Goal: Task Accomplishment & Management: Use online tool/utility

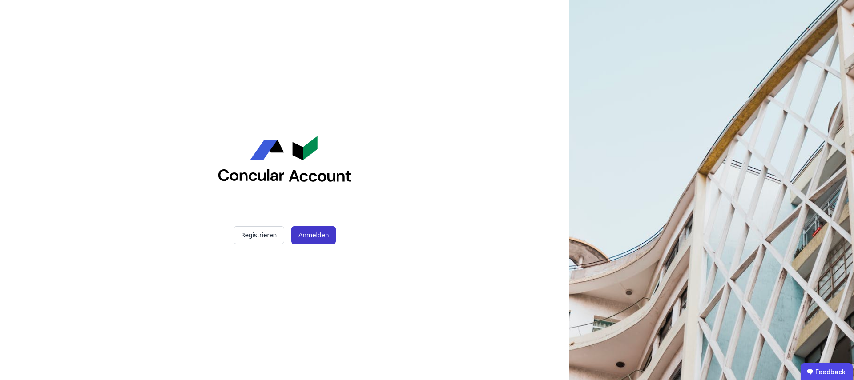
click at [300, 237] on button "Anmelden" at bounding box center [313, 235] width 44 height 18
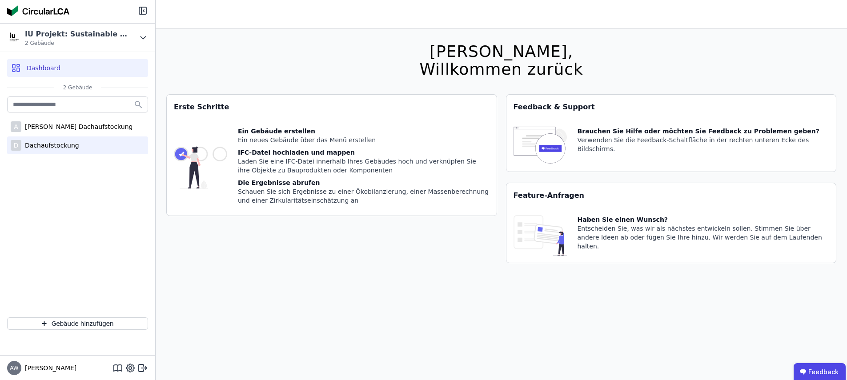
click at [62, 149] on div "Dachaufstockung" at bounding box center [50, 145] width 58 height 9
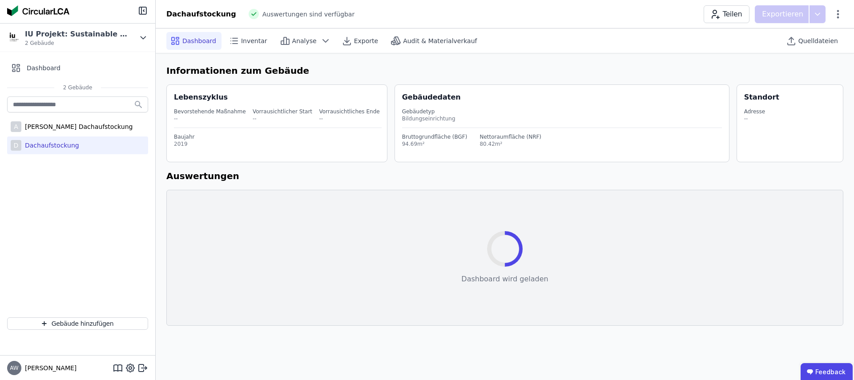
select select "*"
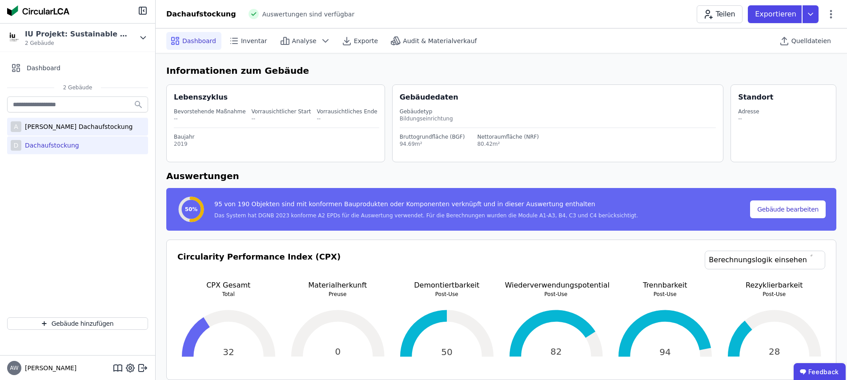
click at [53, 129] on div "[PERSON_NAME] Dachaufstockung" at bounding box center [76, 126] width 111 height 9
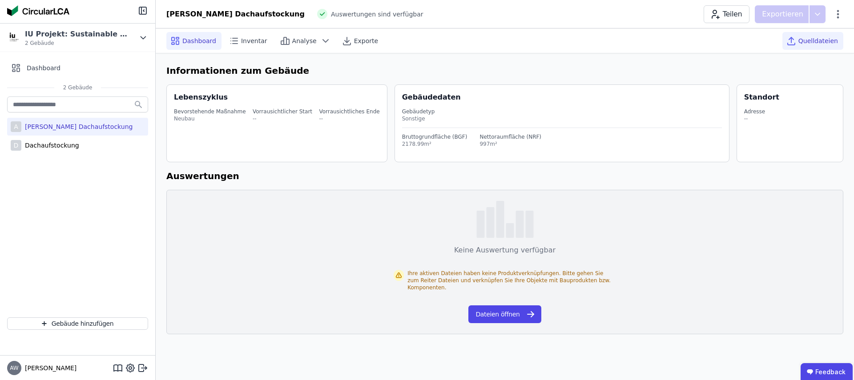
click at [816, 42] on span "Quelldateien" at bounding box center [818, 40] width 40 height 9
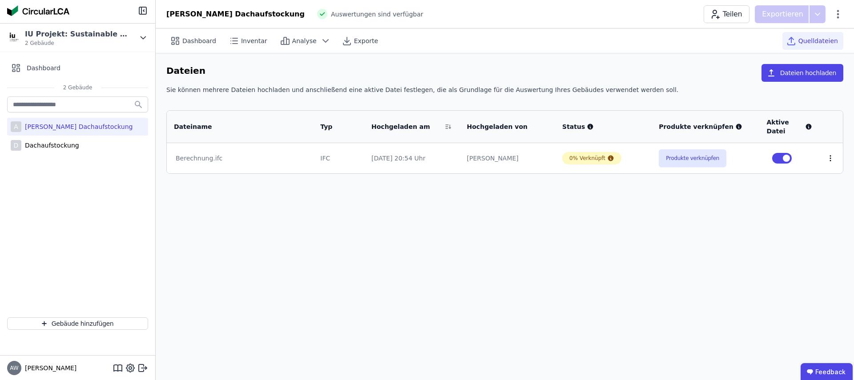
click at [830, 156] on icon at bounding box center [830, 158] width 1 height 5
click at [800, 222] on div "Dashboard Inventar Analyse Exporte Quelldateien Dateien Dateien hochladen Sie k…" at bounding box center [505, 204] width 698 height 352
click at [194, 46] on div "Dashboard" at bounding box center [193, 41] width 55 height 18
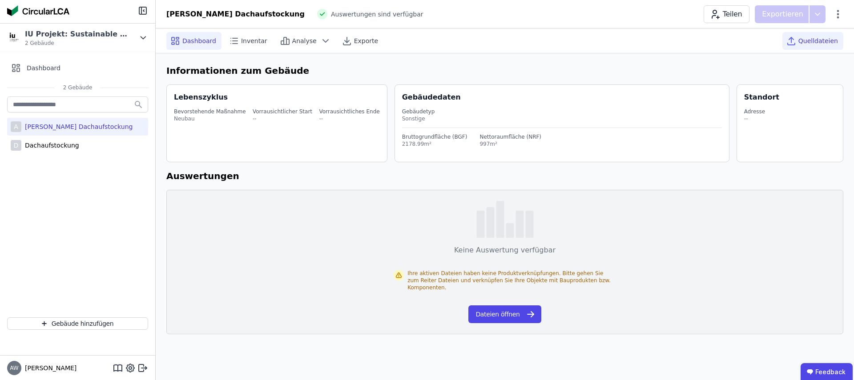
click at [806, 41] on span "Quelldateien" at bounding box center [818, 40] width 40 height 9
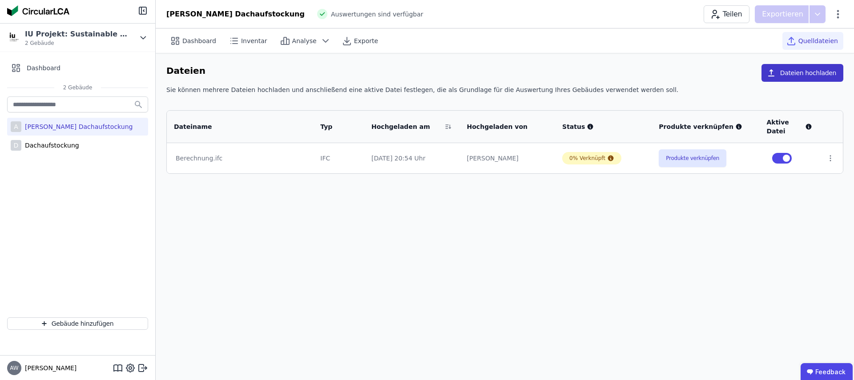
click at [793, 71] on button "Dateien hochladen" at bounding box center [802, 73] width 82 height 18
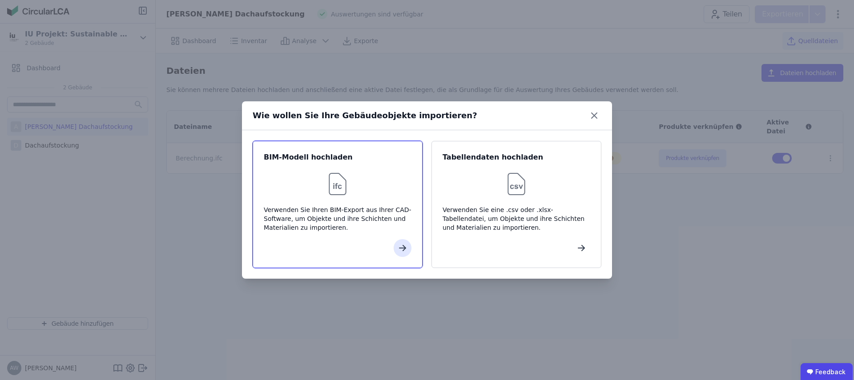
click at [375, 217] on div "Verwenden Sie Ihren BIM-Export aus Ihrer CAD-Software, um Objekte und ihre Schi…" at bounding box center [338, 218] width 148 height 27
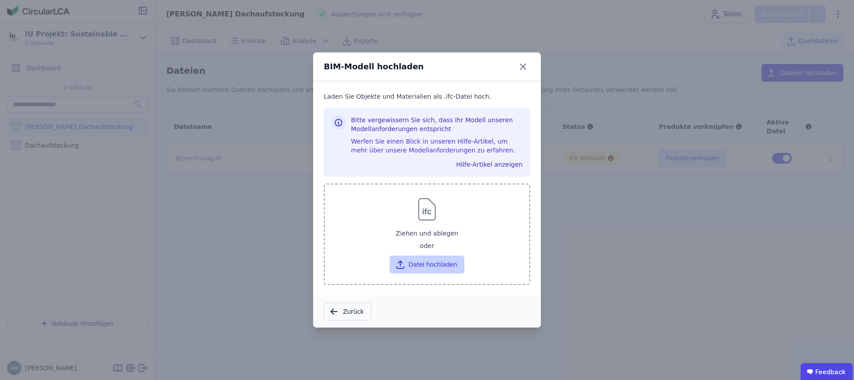
click at [424, 267] on button "Datei hochladen" at bounding box center [427, 265] width 74 height 18
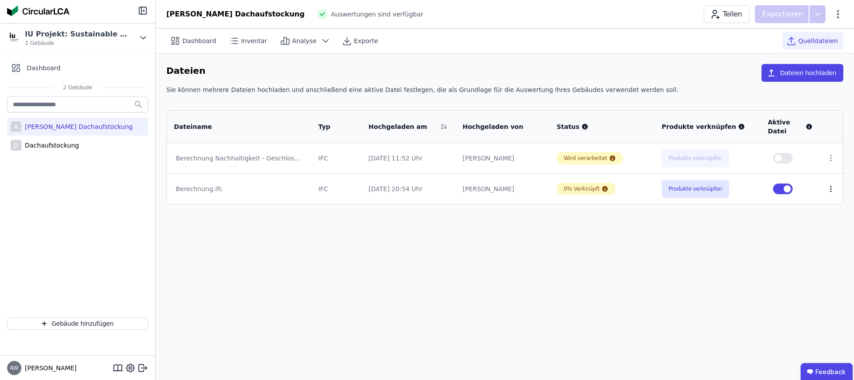
click at [830, 188] on icon at bounding box center [831, 189] width 8 height 8
click at [798, 189] on div "Löschen" at bounding box center [784, 187] width 89 height 14
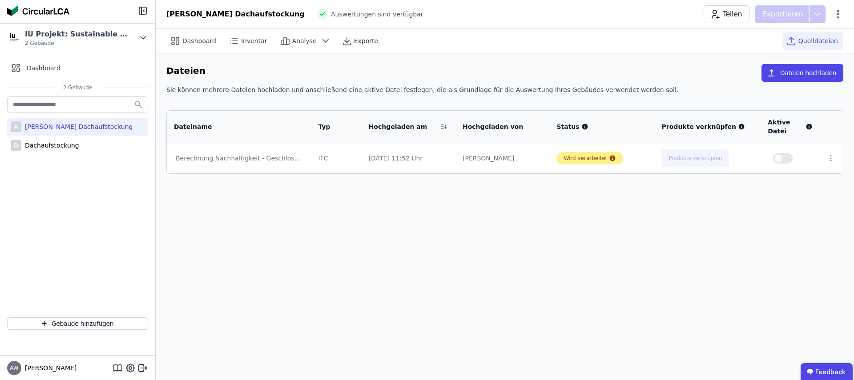
click at [611, 158] on icon at bounding box center [612, 158] width 7 height 7
click at [832, 160] on icon at bounding box center [831, 158] width 8 height 8
click at [472, 236] on div "Dashboard Inventar Analyse Exporte Quelldateien Dateien Dateien hochladen Sie k…" at bounding box center [505, 204] width 698 height 352
click at [277, 161] on div "Berechnung Nachhaltigkeit - Geschlossene Wand 3m.ifc" at bounding box center [239, 158] width 127 height 9
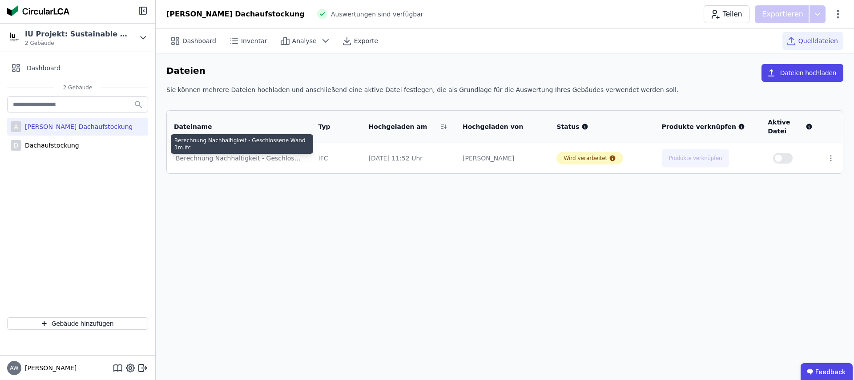
click at [302, 217] on div "Dashboard Inventar Analyse Exporte Quelldateien Dateien Dateien hochladen Sie k…" at bounding box center [505, 204] width 698 height 352
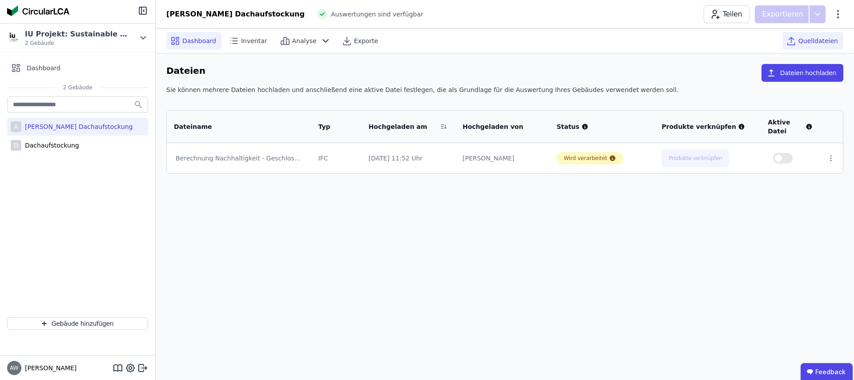
click at [188, 35] on div "Dashboard" at bounding box center [193, 41] width 55 height 18
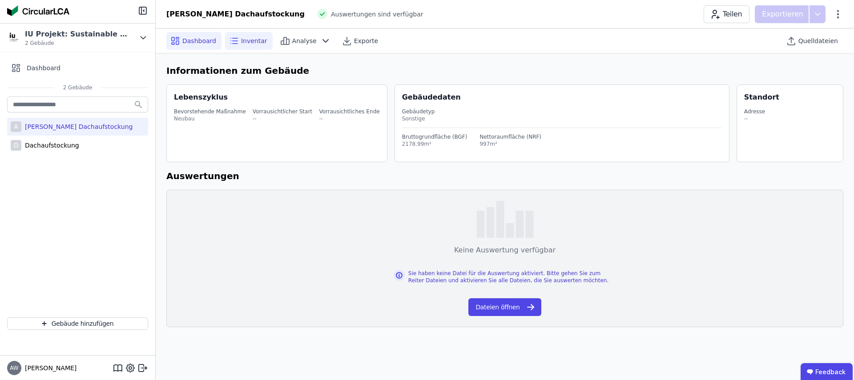
click at [244, 40] on span "Inventar" at bounding box center [254, 40] width 26 height 9
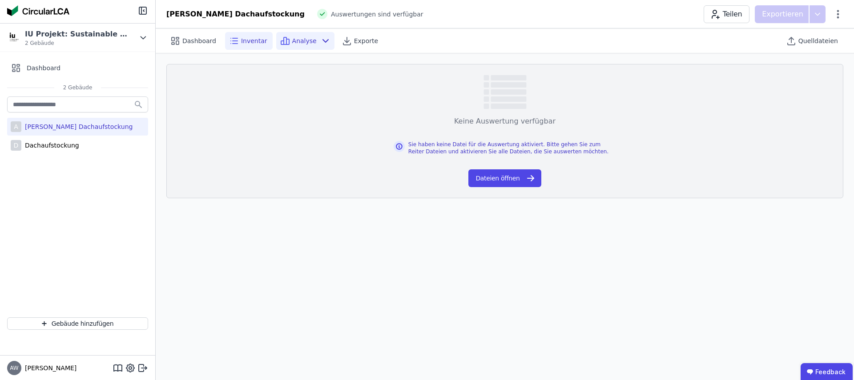
click at [297, 40] on span "Analyse" at bounding box center [304, 40] width 24 height 9
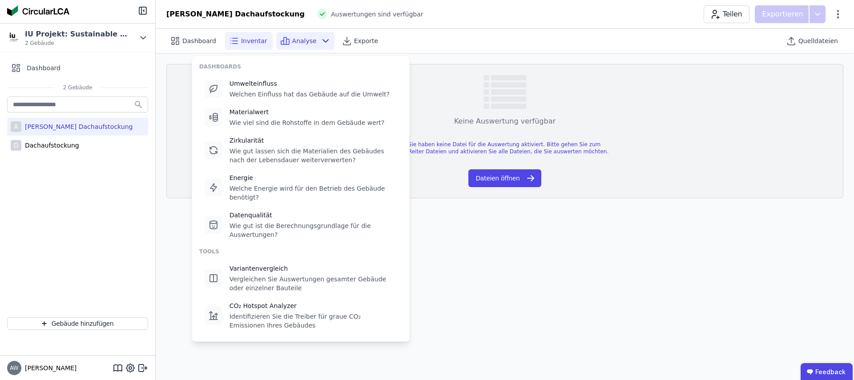
click at [284, 38] on icon at bounding box center [285, 40] width 3 height 7
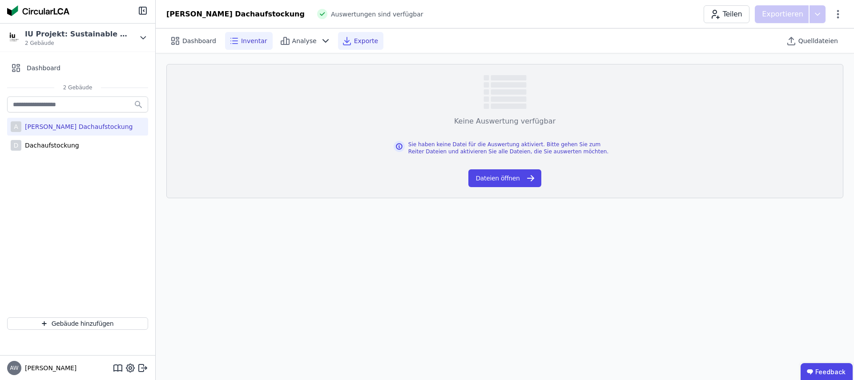
click at [358, 41] on span "Exporte" at bounding box center [366, 40] width 24 height 9
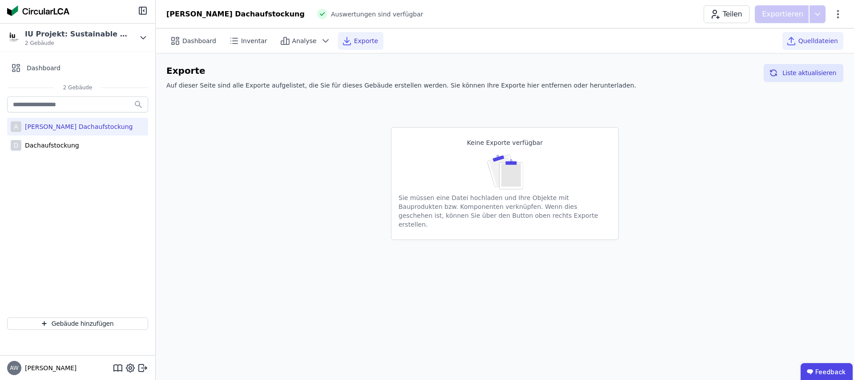
click at [812, 40] on span "Quelldateien" at bounding box center [818, 40] width 40 height 9
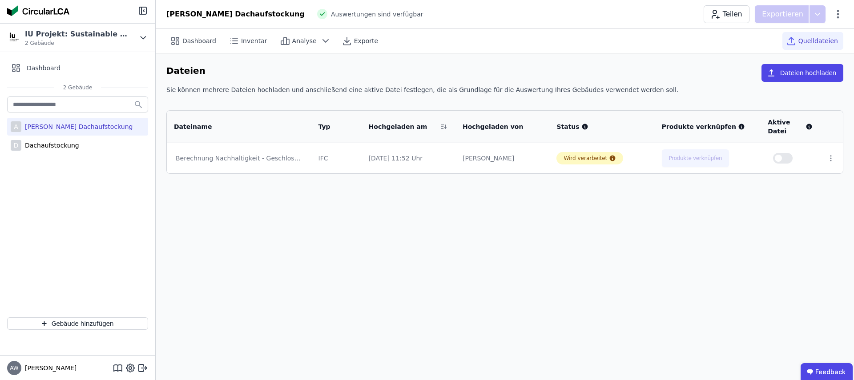
click at [776, 272] on div "Dashboard Inventar Analyse Exporte Quelldateien Dateien Dateien hochladen Sie k…" at bounding box center [505, 204] width 698 height 352
click at [610, 160] on icon at bounding box center [613, 159] width 6 height 6
click at [605, 219] on div "Dashboard Inventar Analyse Exporte Quelldateien Dateien Dateien hochladen Sie k…" at bounding box center [505, 204] width 698 height 352
click at [698, 159] on button "Produkte verknüpfen" at bounding box center [693, 158] width 68 height 18
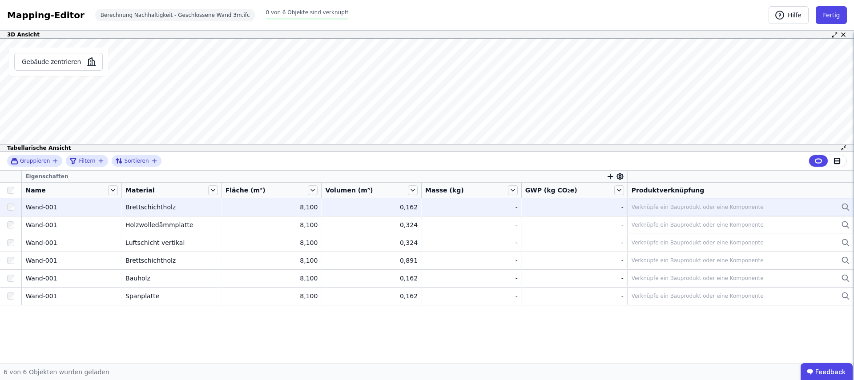
click at [844, 209] on icon at bounding box center [844, 206] width 5 height 5
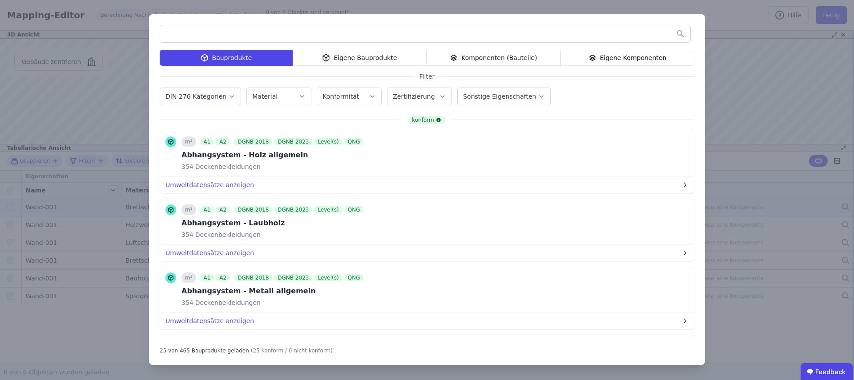
click at [751, 103] on div "Bauprodukte Eigene Bauprodukte Komponenten (Bauteile) Eigene Komponenten Filter…" at bounding box center [427, 190] width 854 height 380
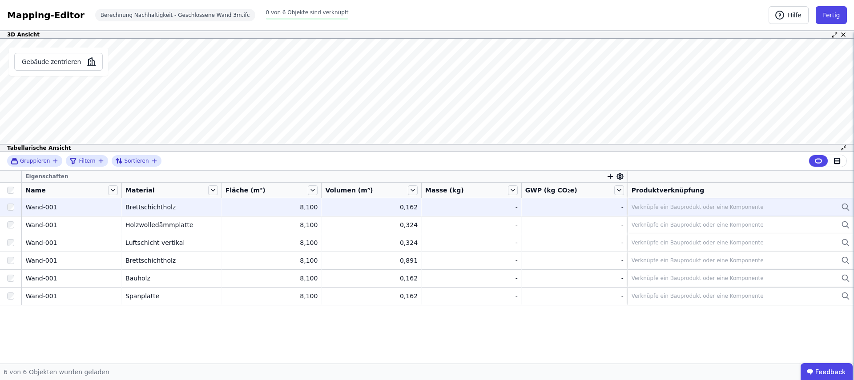
click at [843, 208] on icon at bounding box center [844, 206] width 5 height 5
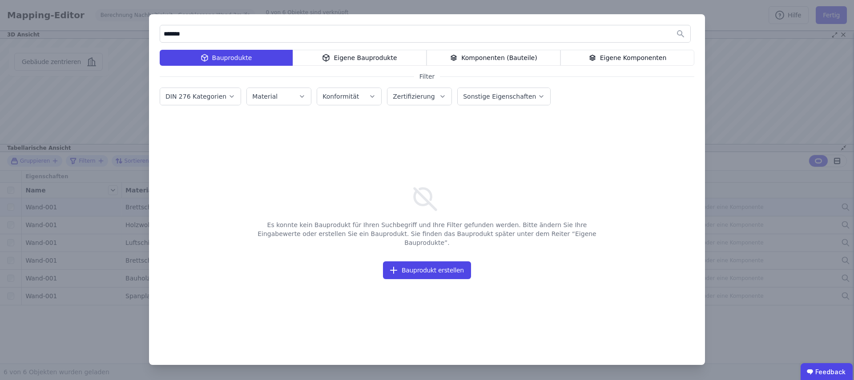
type input "*******"
click at [293, 97] on div "Material" at bounding box center [278, 96] width 53 height 9
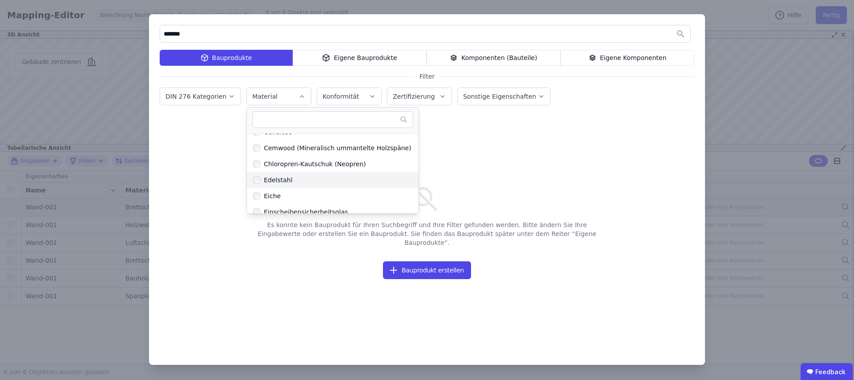
scroll to position [506, 0]
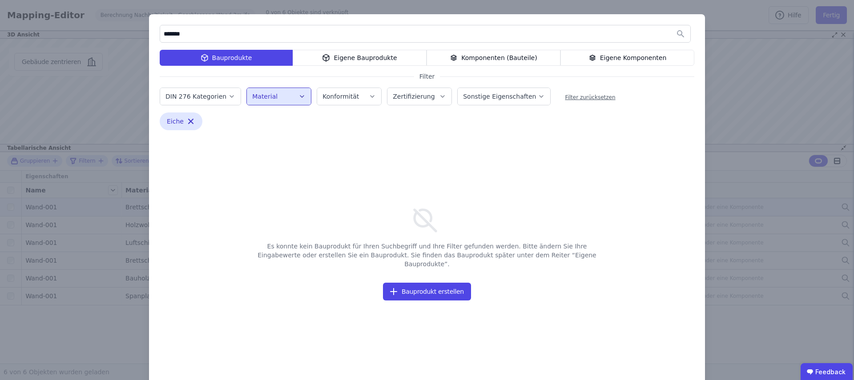
drag, startPoint x: 314, startPoint y: 34, endPoint x: 149, endPoint y: 34, distance: 165.4
click at [149, 34] on div "******* Bauprodukte Eigene Bauprodukte Komponenten (Bauteile) Eigene Komponente…" at bounding box center [427, 200] width 556 height 372
click at [334, 59] on div "Eigene Bauprodukte" at bounding box center [360, 58] width 134 height 16
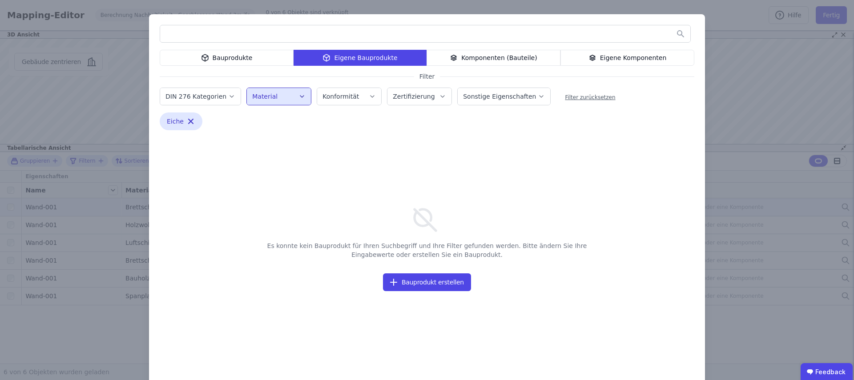
click at [488, 58] on div "Komponenten (Bauteile)" at bounding box center [493, 58] width 134 height 16
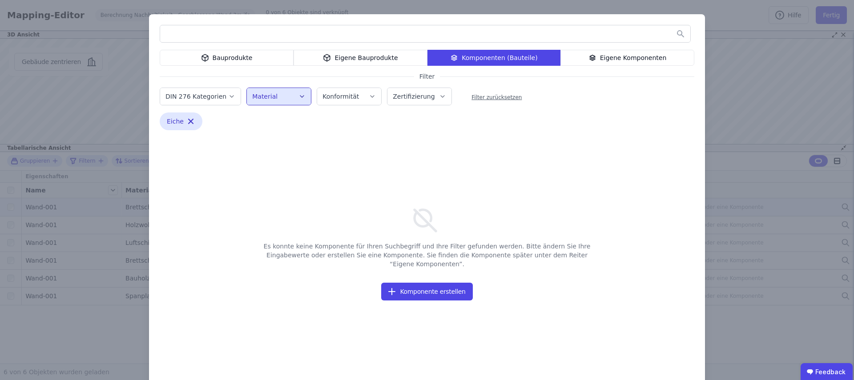
click at [621, 59] on div "Eigene Komponenten" at bounding box center [627, 58] width 134 height 16
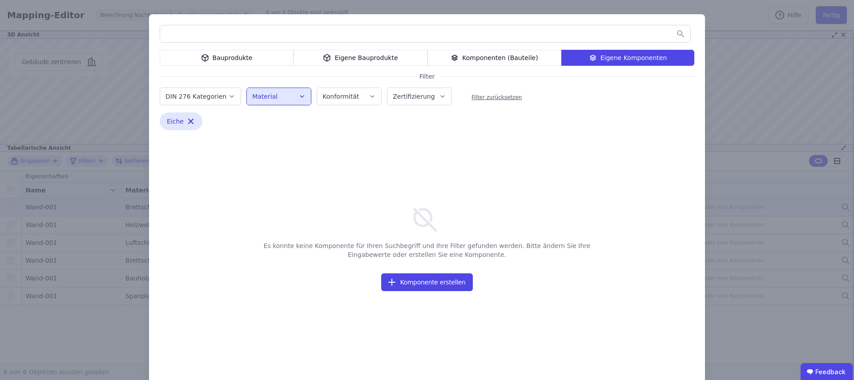
click at [228, 58] on div "Bauprodukte" at bounding box center [227, 58] width 134 height 16
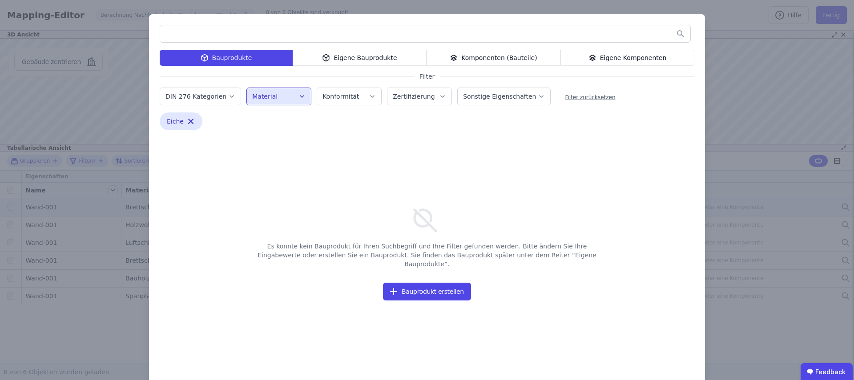
click at [727, 60] on div "Bauprodukte Eigene Bauprodukte Komponenten (Bauteile) Eigene Komponenten Filter…" at bounding box center [427, 200] width 854 height 401
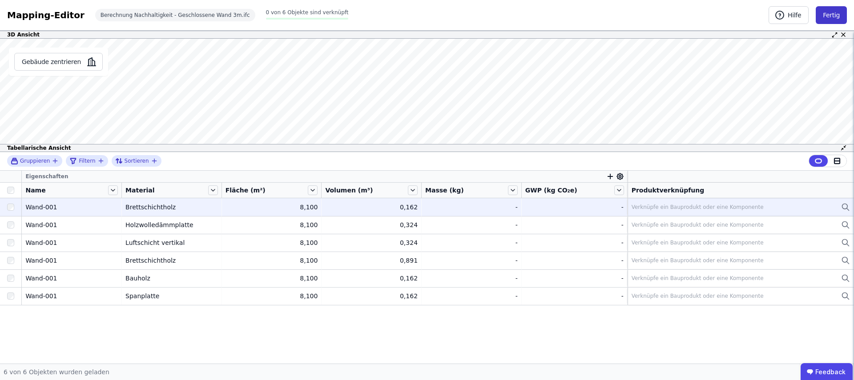
click at [827, 12] on button "Fertig" at bounding box center [831, 15] width 31 height 18
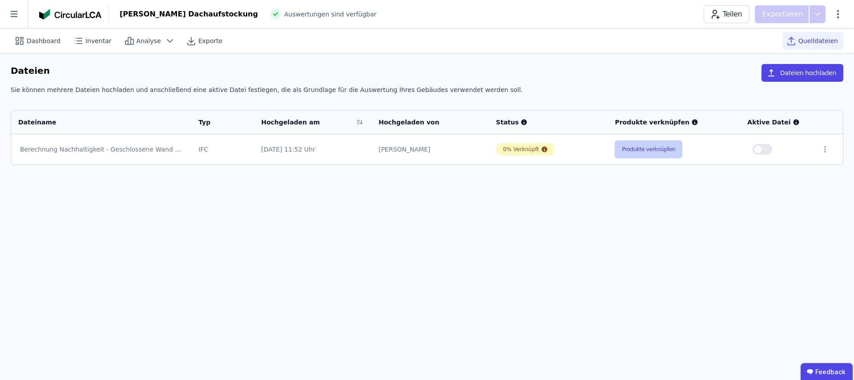
click at [629, 152] on button "Produkte verknüpfen" at bounding box center [649, 150] width 68 height 18
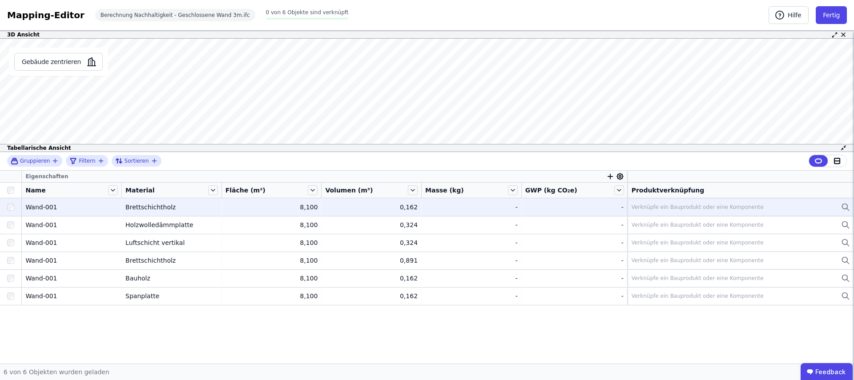
click at [92, 209] on div "Wand-001" at bounding box center [71, 207] width 92 height 9
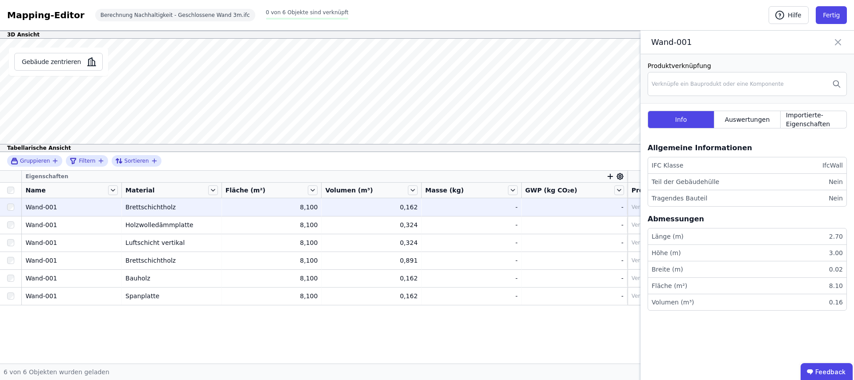
click at [833, 44] on icon at bounding box center [837, 42] width 11 height 12
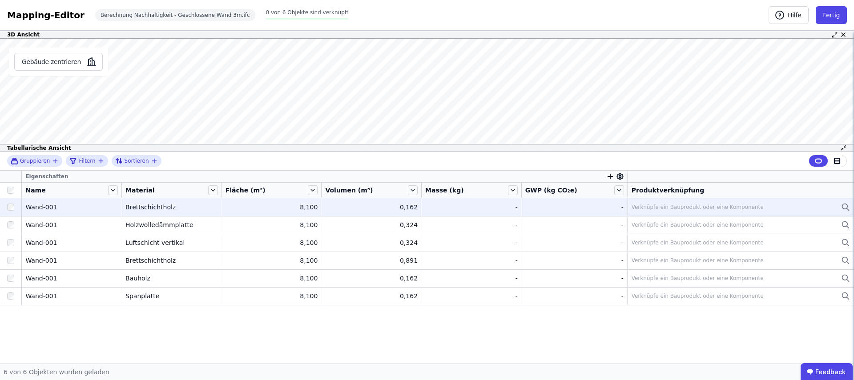
click at [720, 211] on div "Verknüpfe ein Bauprodukt oder eine Komponente" at bounding box center [740, 207] width 218 height 11
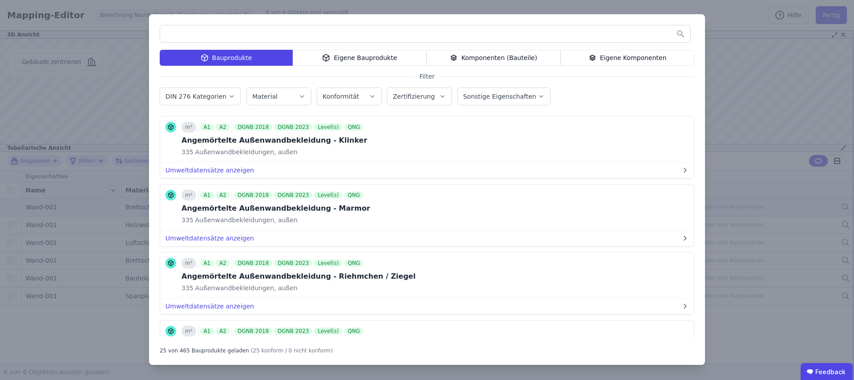
scroll to position [438, 0]
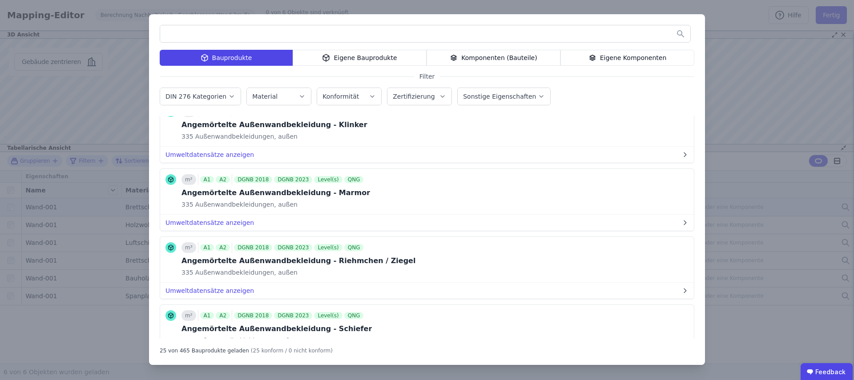
drag, startPoint x: 287, startPoint y: 94, endPoint x: 280, endPoint y: 103, distance: 11.7
click at [287, 93] on div "Material" at bounding box center [278, 96] width 53 height 9
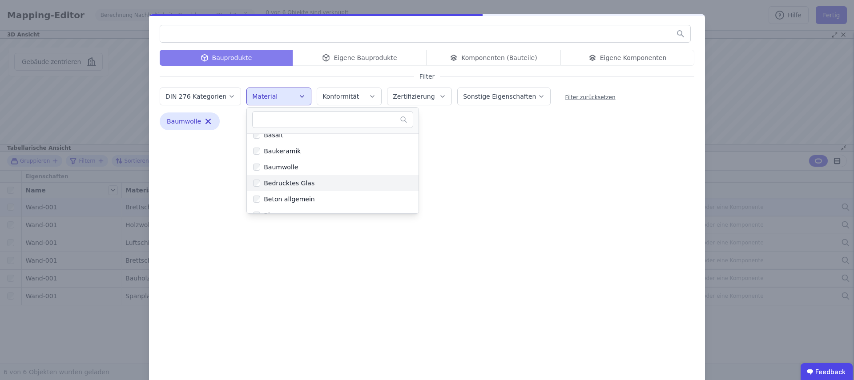
scroll to position [0, 0]
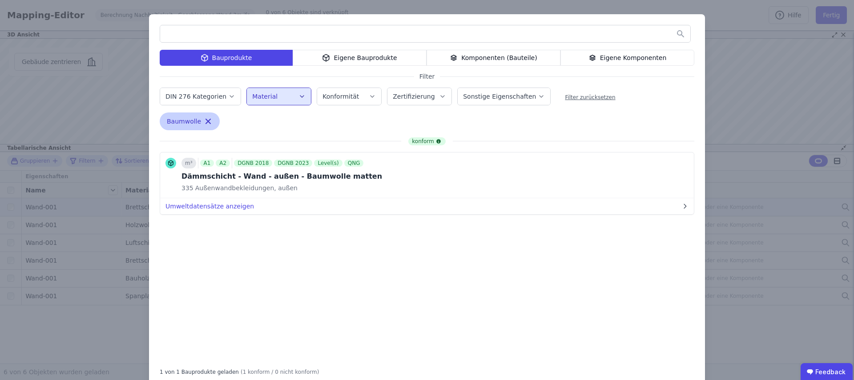
click at [205, 121] on icon "button" at bounding box center [208, 121] width 9 height 9
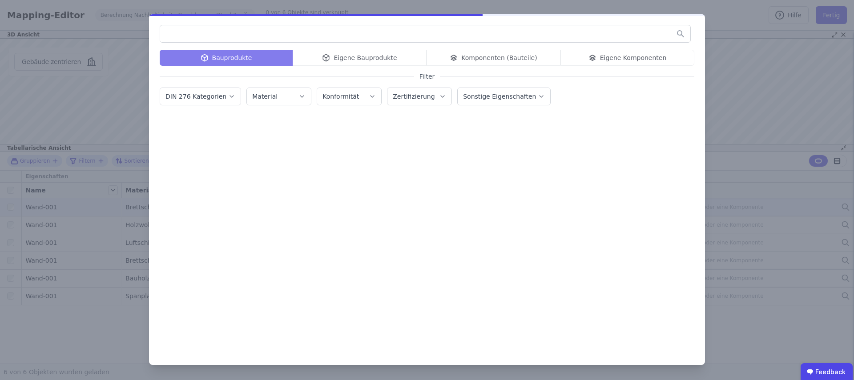
click at [303, 90] on button "Material" at bounding box center [279, 96] width 64 height 17
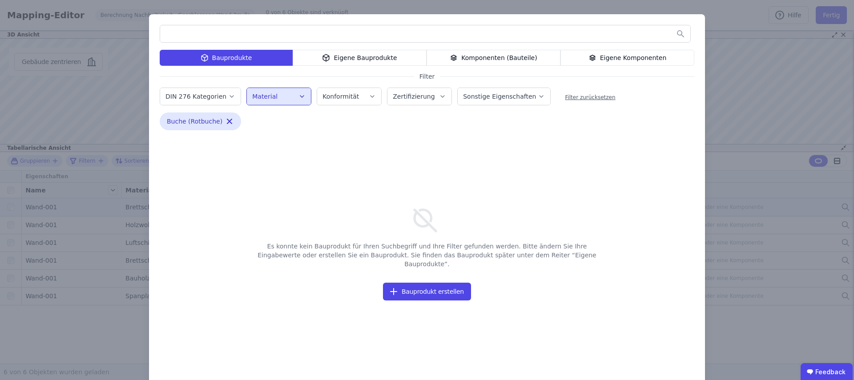
scroll to position [2, 0]
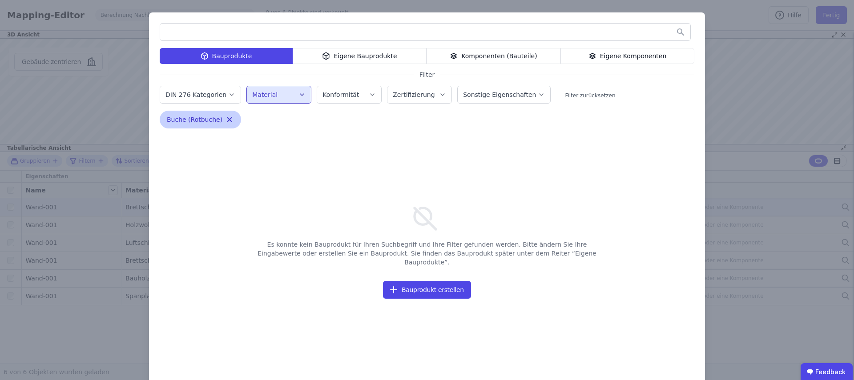
click at [225, 120] on icon "button" at bounding box center [229, 119] width 9 height 9
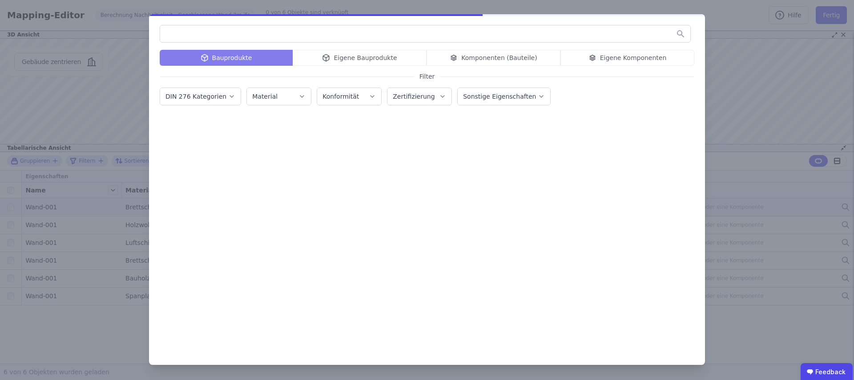
scroll to position [0, 0]
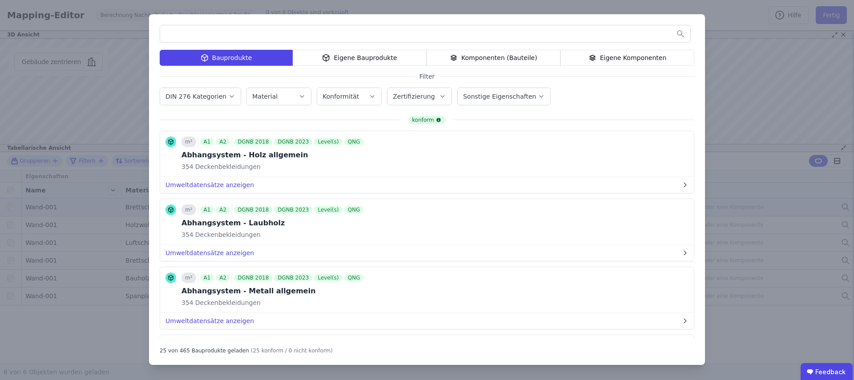
click at [743, 77] on div "Bauprodukte Eigene Bauprodukte Komponenten (Bauteile) Eigene Komponenten Filter…" at bounding box center [427, 190] width 854 height 380
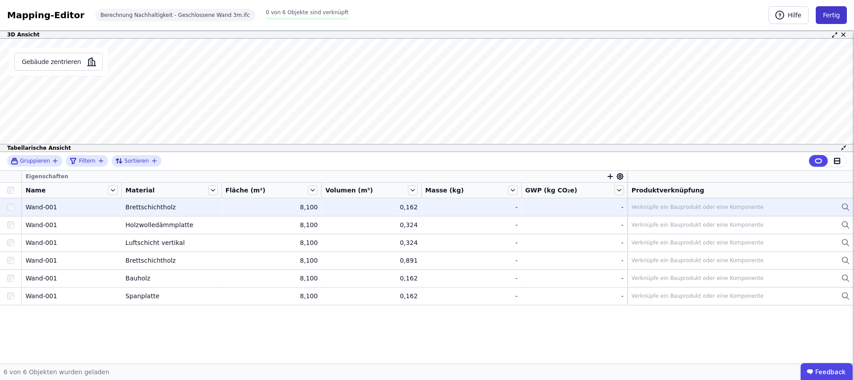
click at [830, 14] on button "Fertig" at bounding box center [831, 15] width 31 height 18
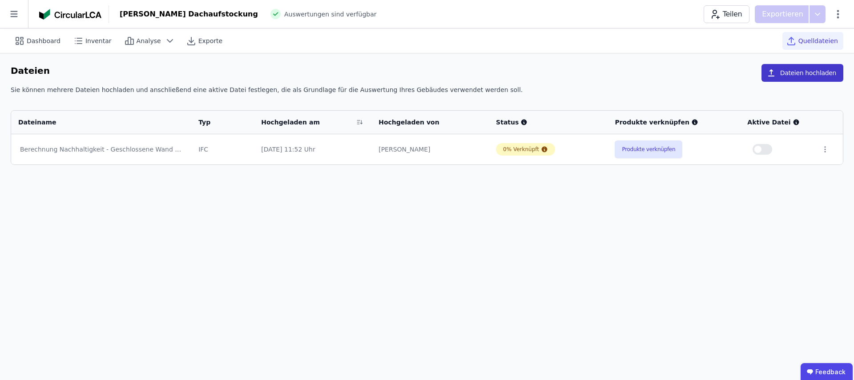
click at [788, 64] on button "Dateien hochladen" at bounding box center [802, 73] width 82 height 18
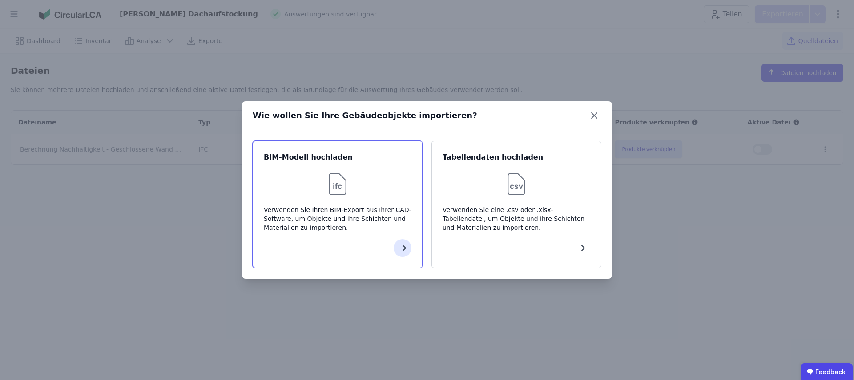
click at [338, 198] on div "BIM-Modell hochladen Verwenden Sie Ihren BIM-Export aus Ihrer CAD-Software, um …" at bounding box center [338, 204] width 170 height 127
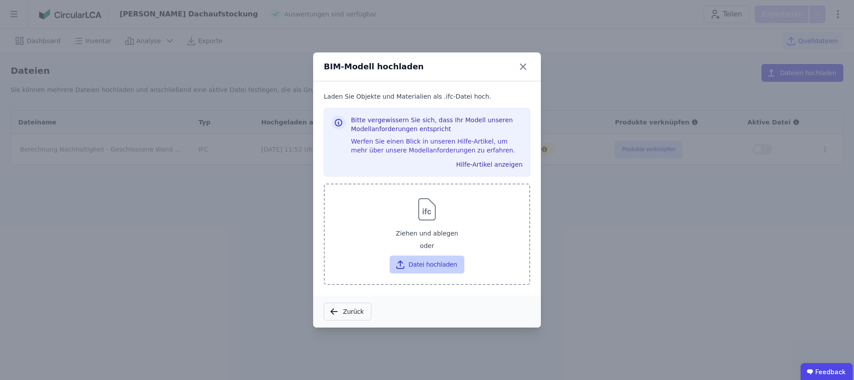
click at [420, 266] on button "Datei hochladen" at bounding box center [427, 265] width 74 height 18
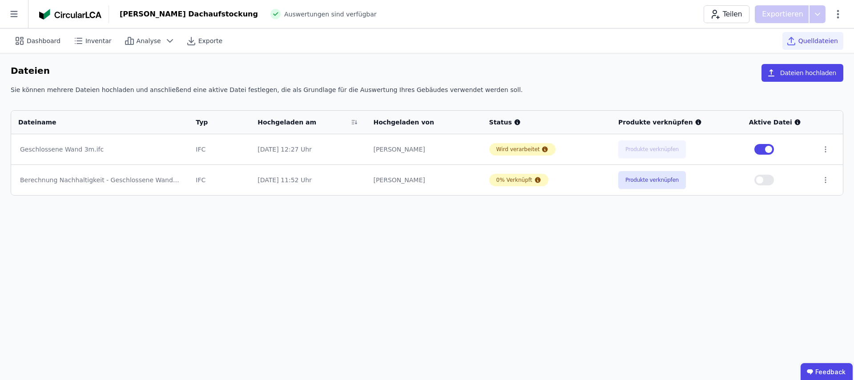
click at [768, 182] on button "button" at bounding box center [764, 180] width 20 height 11
click at [43, 36] on span "Dashboard" at bounding box center [44, 40] width 34 height 9
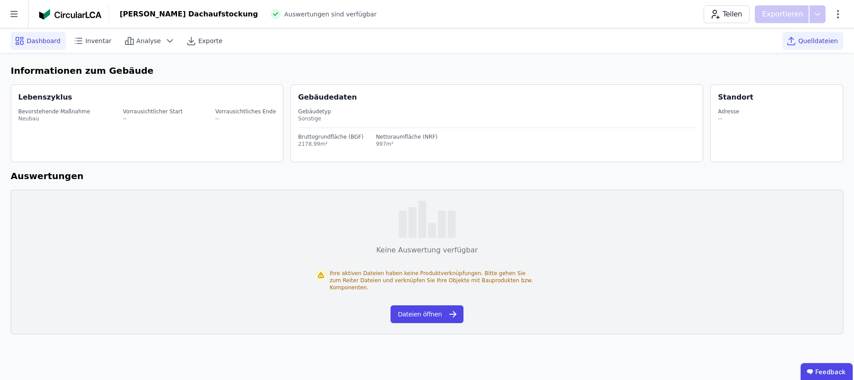
click at [816, 43] on span "Quelldateien" at bounding box center [818, 40] width 40 height 9
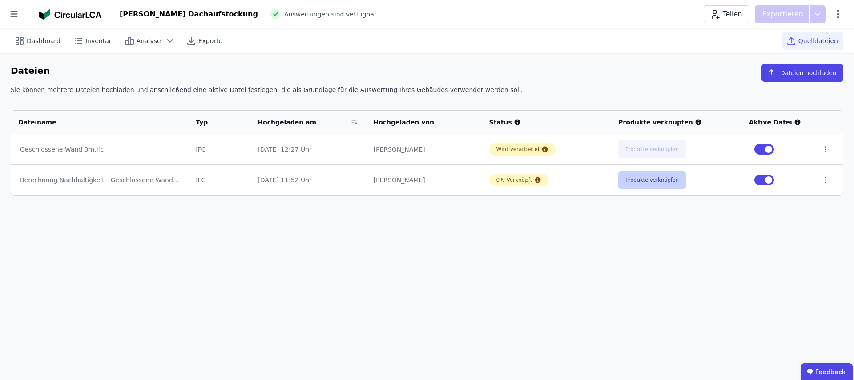
click at [667, 183] on button "Produkte verknüpfen" at bounding box center [652, 180] width 68 height 18
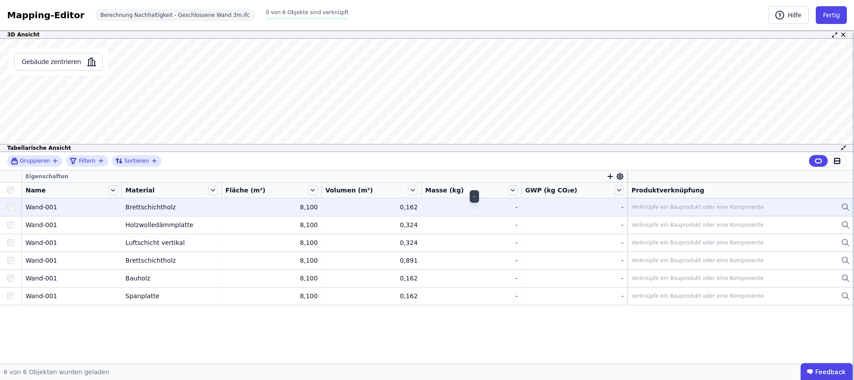
click at [451, 207] on div "-" at bounding box center [471, 207] width 92 height 9
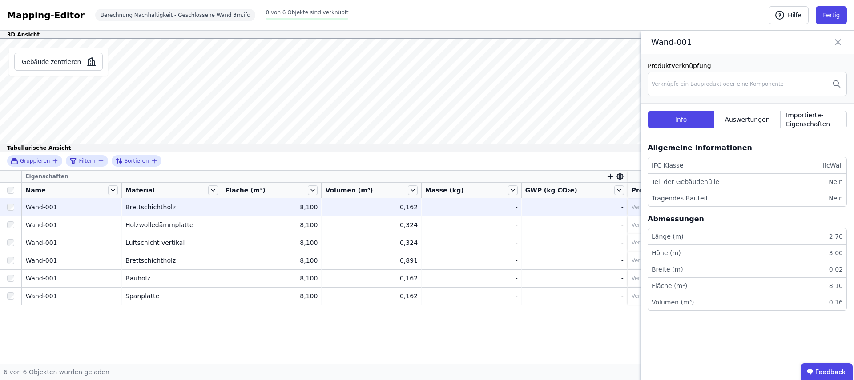
click at [837, 44] on icon at bounding box center [837, 42] width 11 height 12
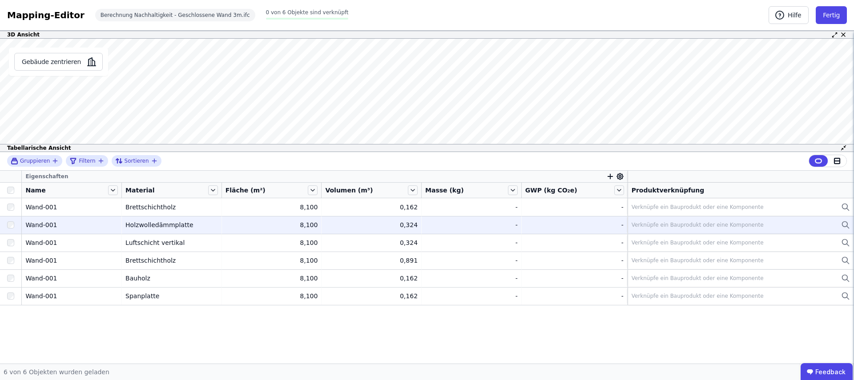
click at [10, 219] on div at bounding box center [10, 225] width 21 height 16
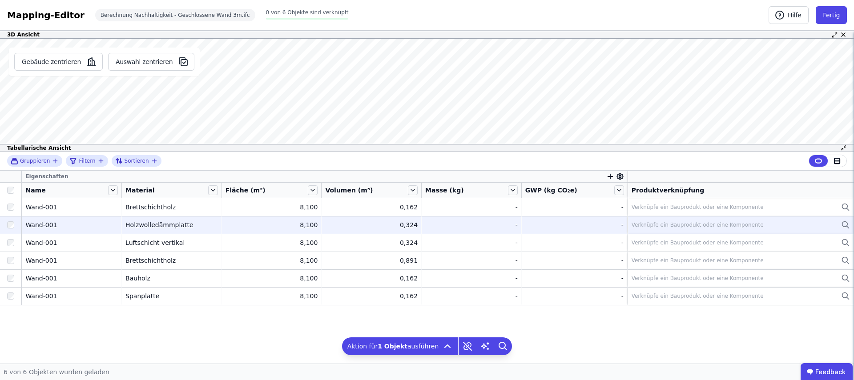
click at [10, 219] on div at bounding box center [10, 225] width 21 height 16
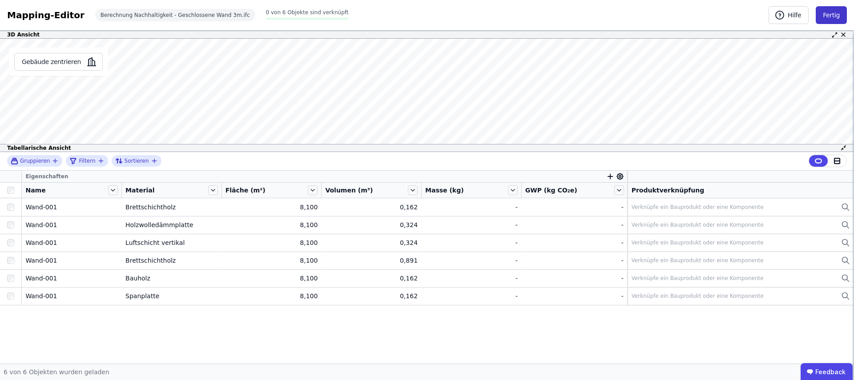
click at [836, 16] on button "Fertig" at bounding box center [831, 15] width 31 height 18
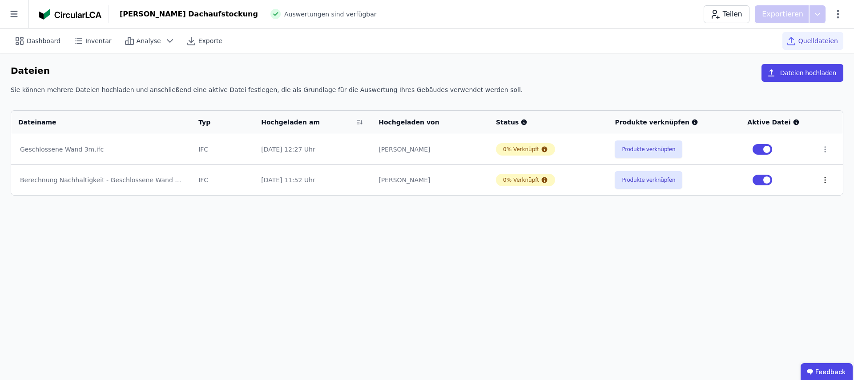
click at [824, 180] on icon at bounding box center [824, 179] width 1 height 5
click at [788, 177] on div "Löschen" at bounding box center [778, 178] width 89 height 14
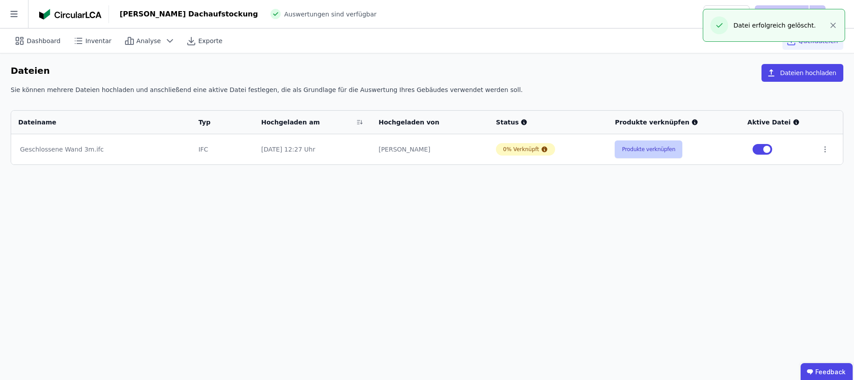
click at [654, 149] on button "Produkte verknüpfen" at bounding box center [649, 150] width 68 height 18
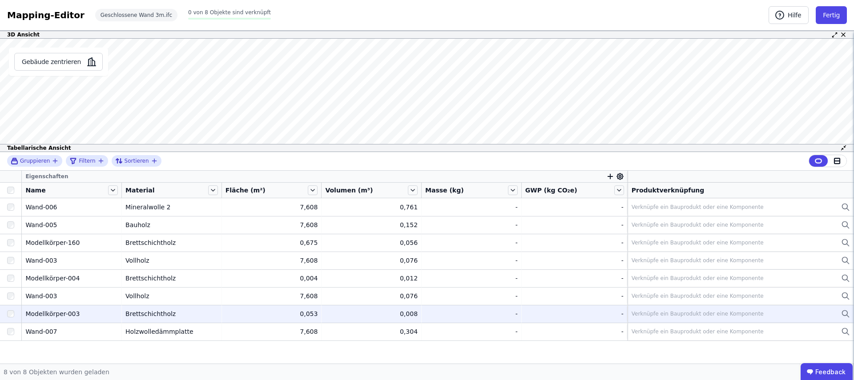
click at [685, 315] on div "Verknüpfe ein Bauprodukt oder eine Komponente" at bounding box center [697, 313] width 132 height 7
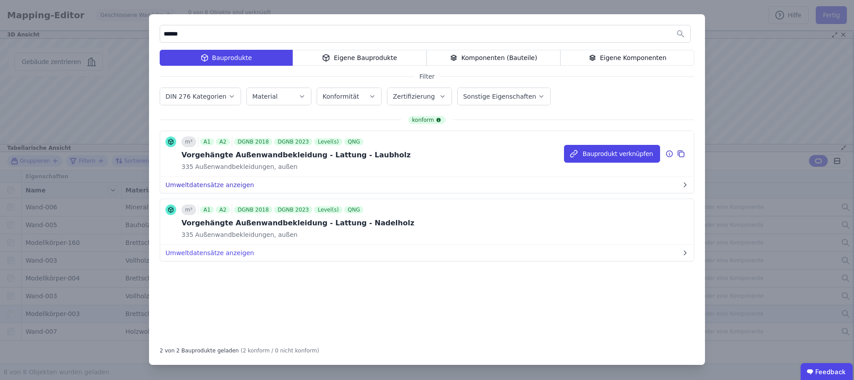
type input "******"
click at [221, 185] on button "Umweltdatensätze anzeigen" at bounding box center [427, 185] width 534 height 16
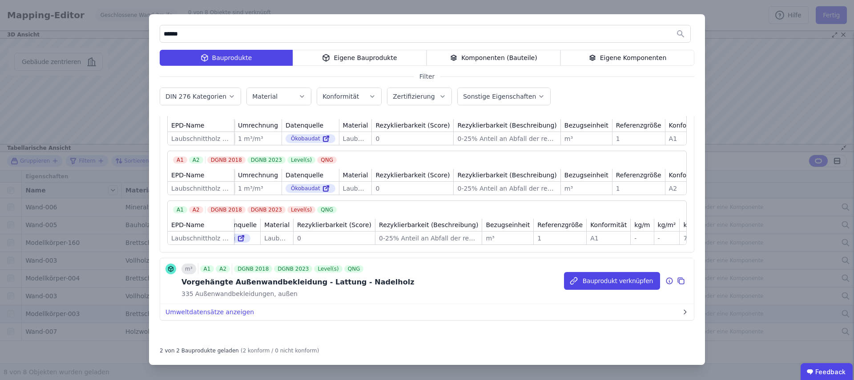
scroll to position [101, 0]
click at [611, 285] on button "Bauprodukt verknüpfen" at bounding box center [612, 281] width 96 height 18
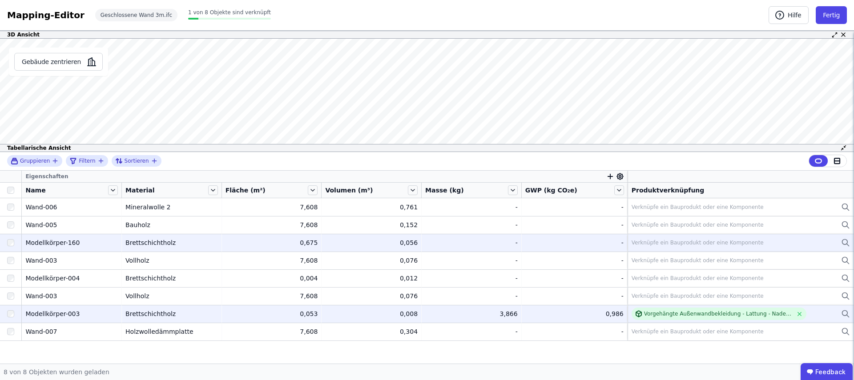
click at [816, 243] on div "Verknüpfe ein Bauprodukt oder eine Komponente" at bounding box center [740, 242] width 218 height 11
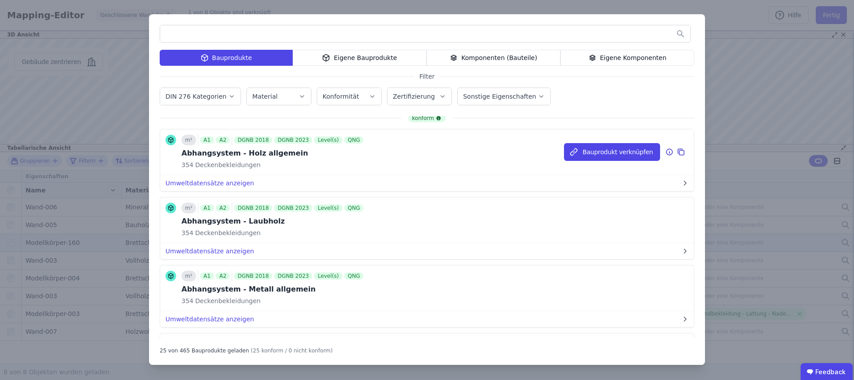
scroll to position [4, 0]
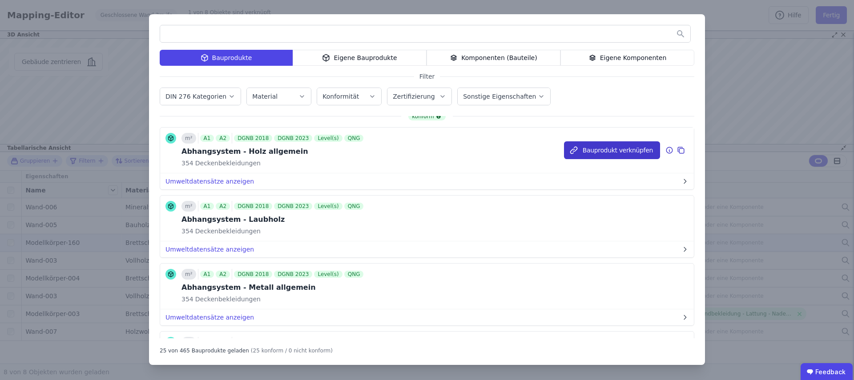
click at [600, 152] on button "Bauprodukt verknüpfen" at bounding box center [612, 150] width 96 height 18
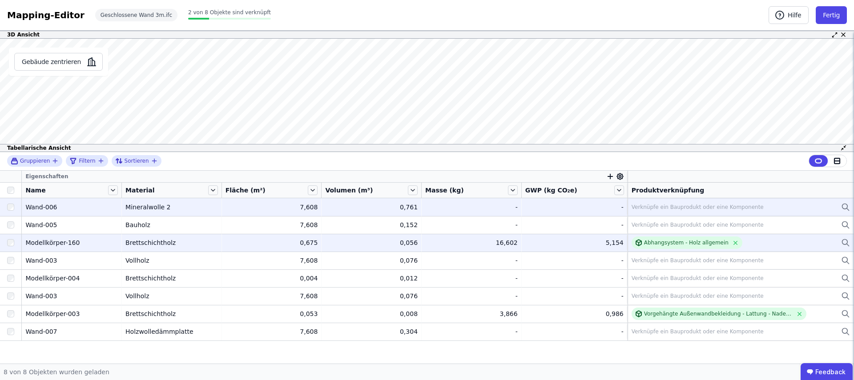
click at [847, 207] on icon at bounding box center [844, 206] width 5 height 5
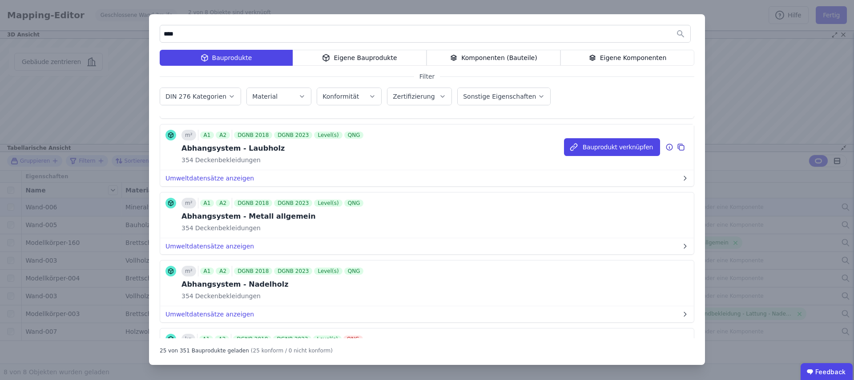
scroll to position [88, 0]
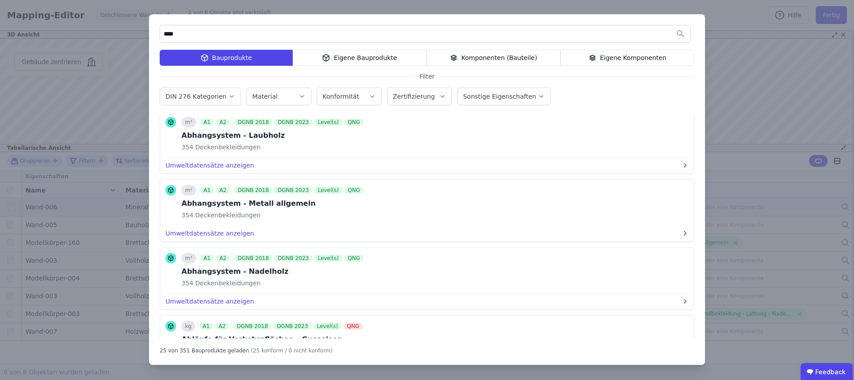
click at [681, 35] on input "****" at bounding box center [425, 34] width 530 height 16
click at [540, 34] on input "****" at bounding box center [425, 34] width 530 height 16
type input "****"
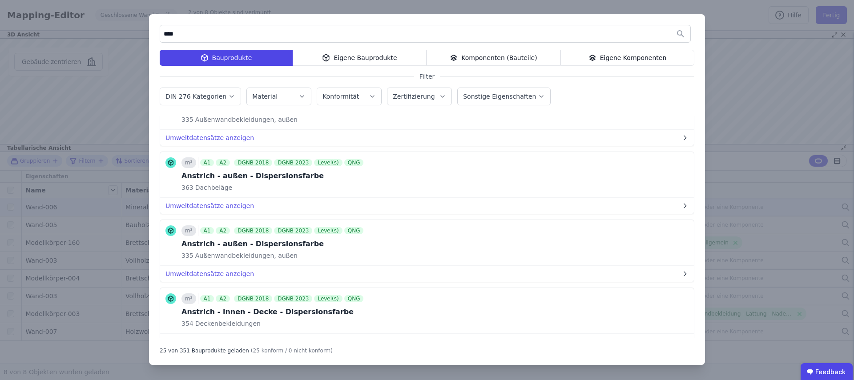
scroll to position [457, 0]
drag, startPoint x: 160, startPoint y: 28, endPoint x: 140, endPoint y: 30, distance: 20.6
click at [138, 29] on div "**** Bauprodukte Eigene Bauprodukte Komponenten (Bauteile) Eigene Komponenten F…" at bounding box center [427, 190] width 854 height 380
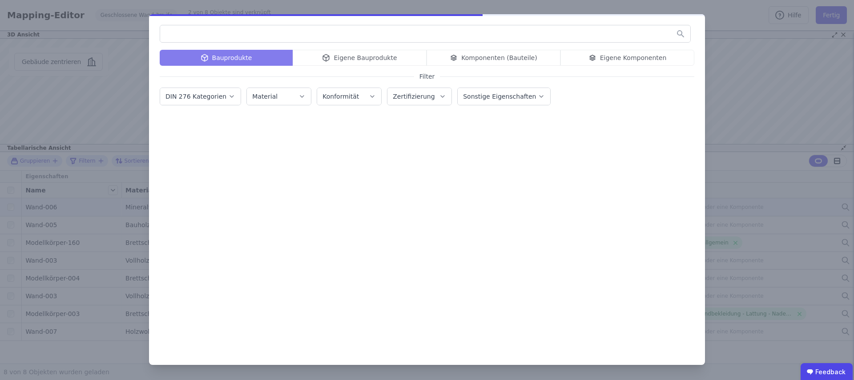
scroll to position [0, 0]
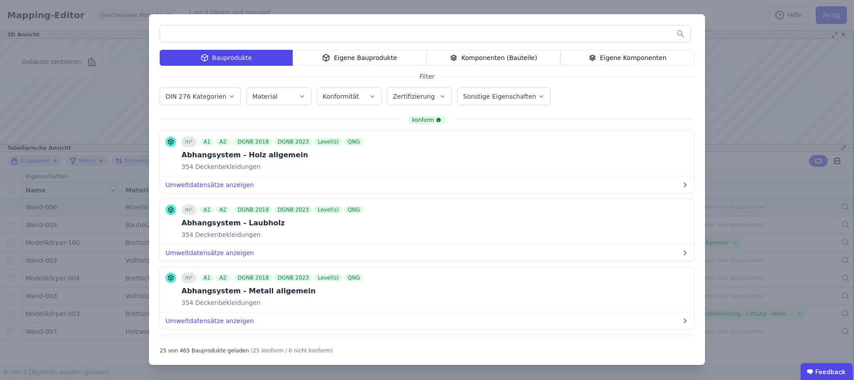
click at [282, 93] on div "Material" at bounding box center [278, 96] width 53 height 9
type input "****"
click at [260, 138] on div "Hanffaser" at bounding box center [277, 141] width 34 height 9
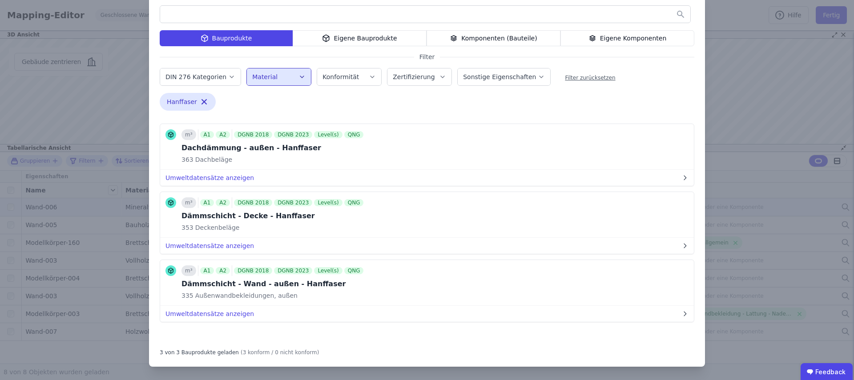
scroll to position [20, 0]
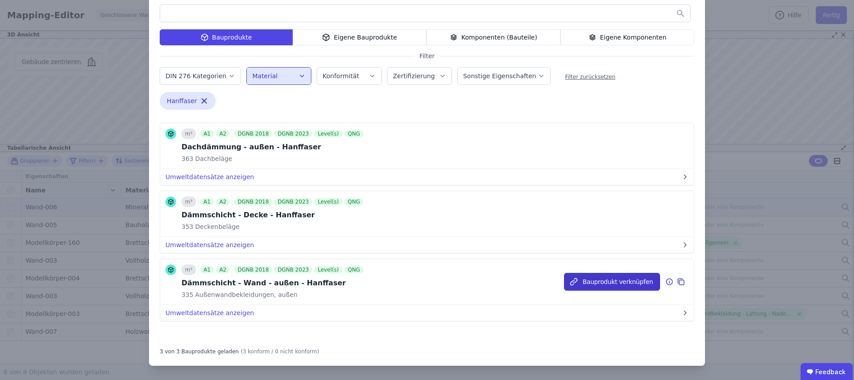
click at [595, 282] on button "Bauprodukt verknüpfen" at bounding box center [612, 282] width 96 height 18
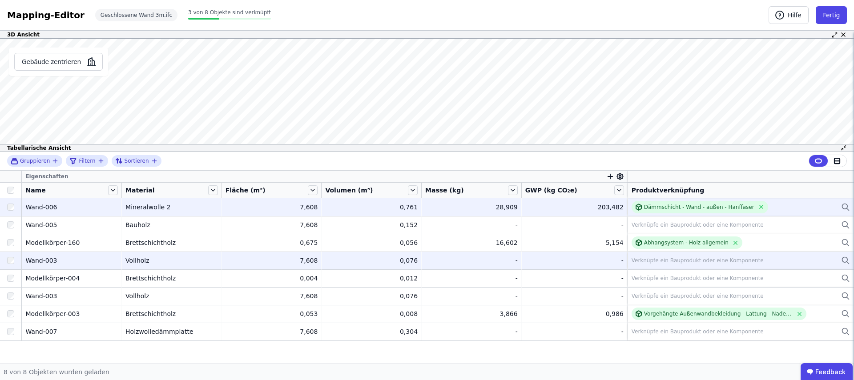
click at [667, 259] on div "Verknüpfe ein Bauprodukt oder eine Komponente" at bounding box center [697, 260] width 132 height 7
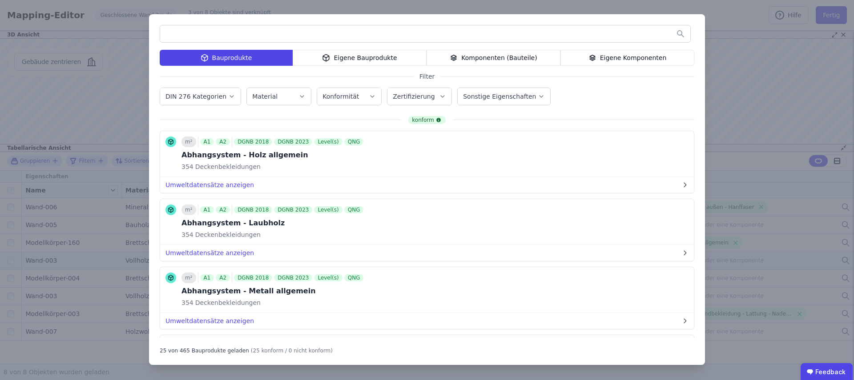
click at [298, 91] on button "Material" at bounding box center [279, 96] width 64 height 17
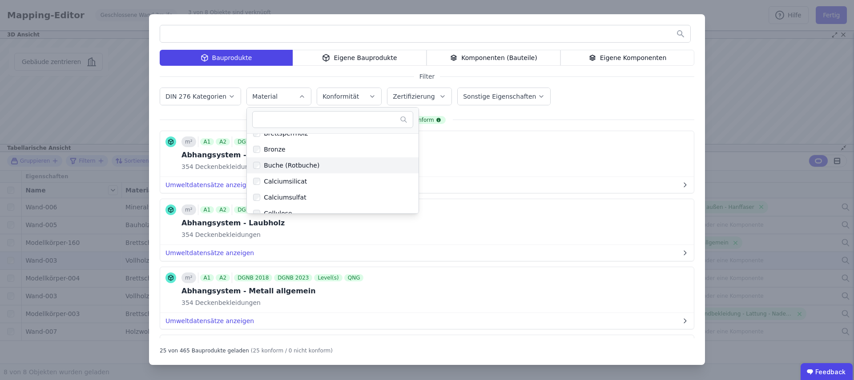
scroll to position [425, 0]
click at [297, 169] on label "Buche (Rotbuche)" at bounding box center [284, 165] width 72 height 14
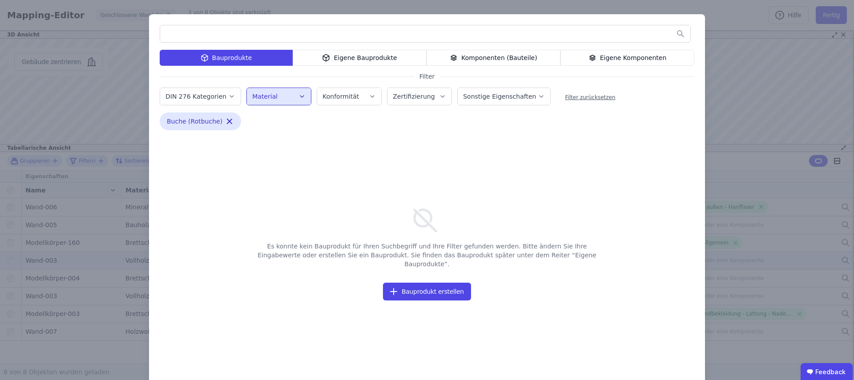
click at [286, 98] on div "Material" at bounding box center [278, 96] width 53 height 9
click at [227, 122] on icon "button" at bounding box center [229, 121] width 4 height 4
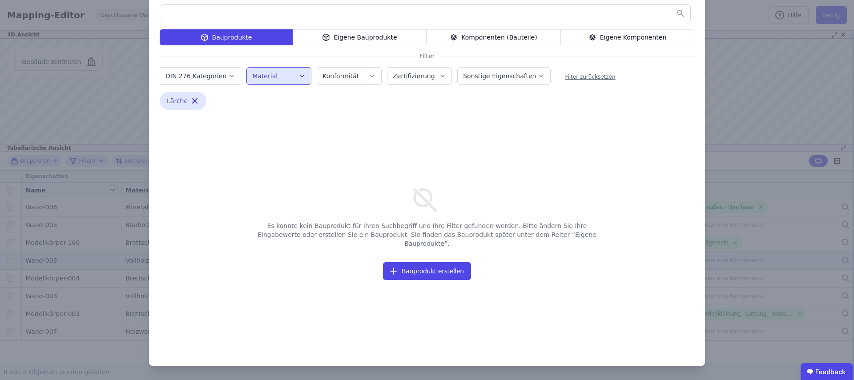
scroll to position [19, 0]
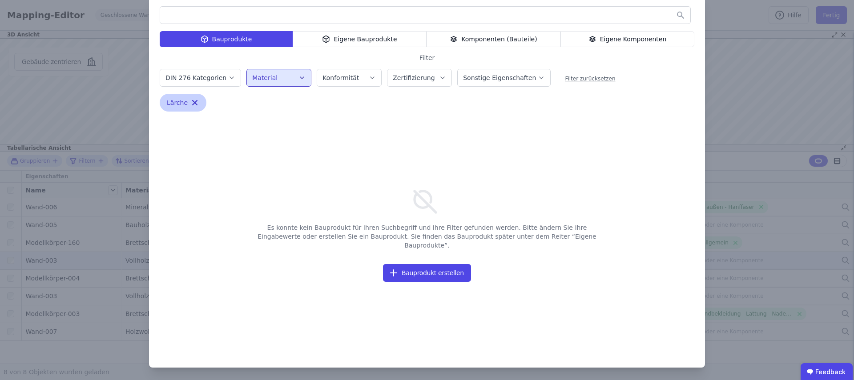
click at [193, 103] on icon "button" at bounding box center [195, 102] width 4 height 4
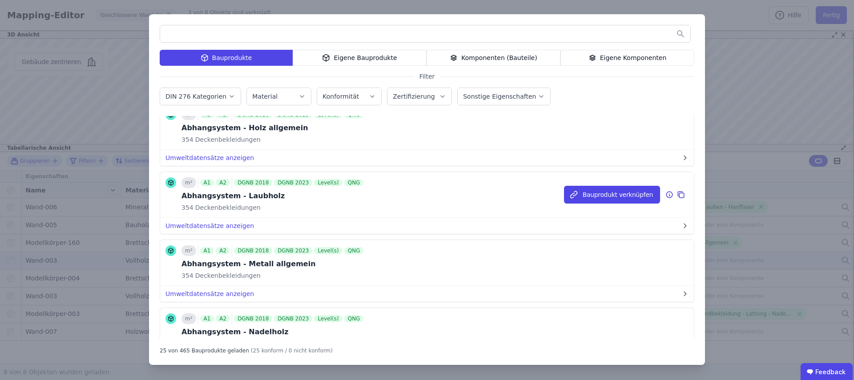
scroll to position [33, 0]
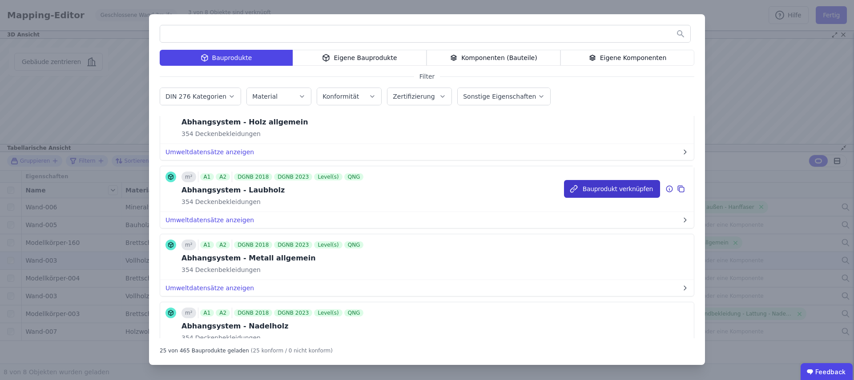
click at [586, 189] on button "Bauprodukt verknüpfen" at bounding box center [612, 189] width 96 height 18
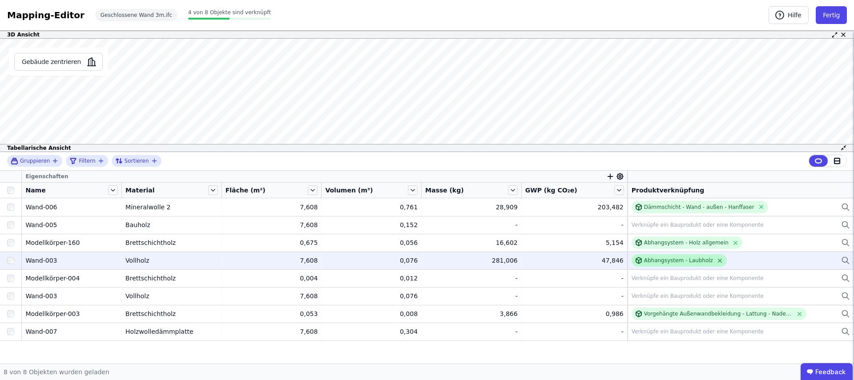
click at [717, 261] on icon at bounding box center [719, 260] width 7 height 7
click at [693, 261] on div "Verknüpfe ein Bauprodukt oder eine Komponente" at bounding box center [697, 260] width 132 height 7
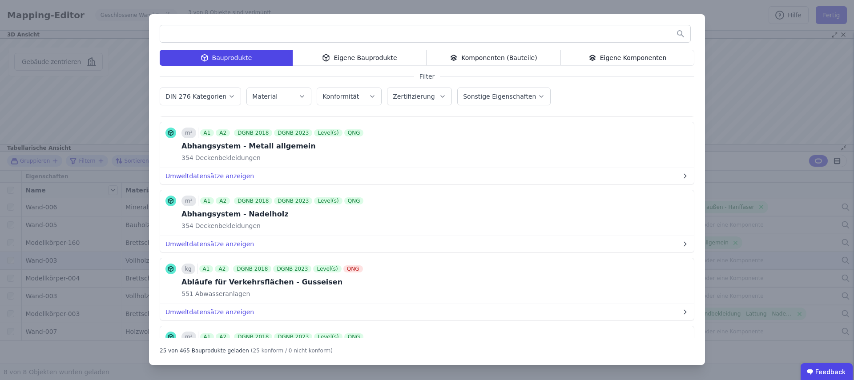
scroll to position [147, 0]
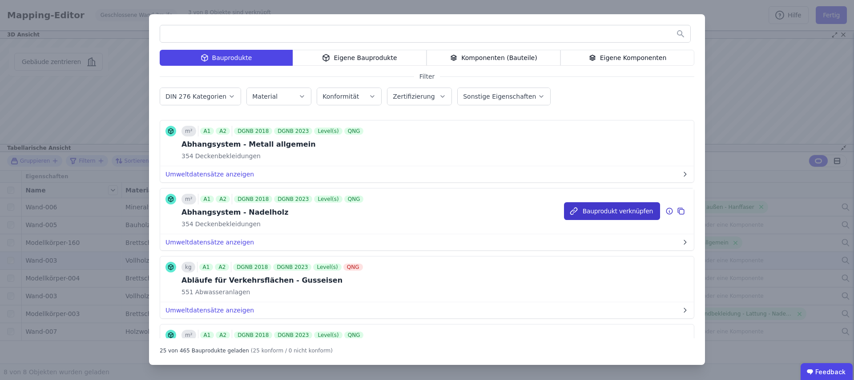
click at [607, 213] on button "Bauprodukt verknüpfen" at bounding box center [612, 211] width 96 height 18
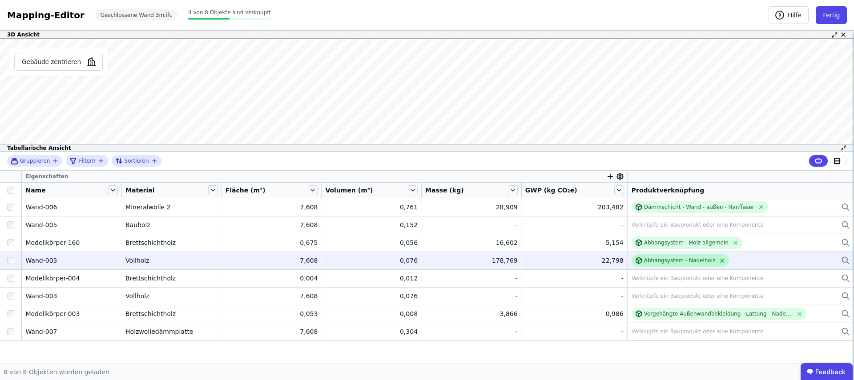
click at [719, 261] on icon at bounding box center [722, 260] width 7 height 7
click at [699, 261] on div "Verknüpfe ein Bauprodukt oder eine Komponente" at bounding box center [697, 260] width 132 height 7
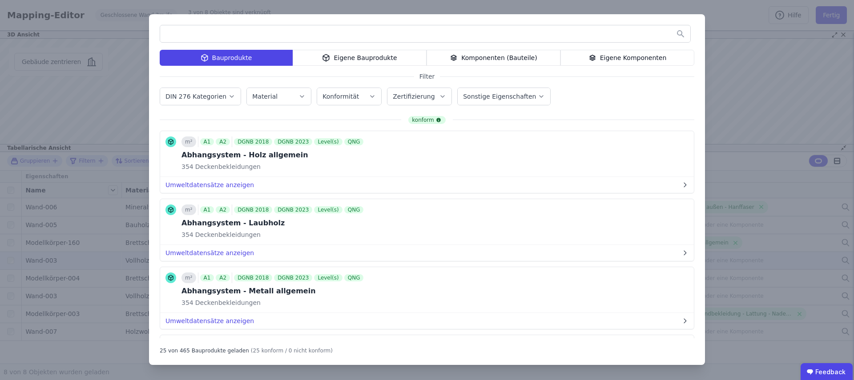
click at [220, 96] on label "DIN 276 Kategorien" at bounding box center [196, 96] width 63 height 7
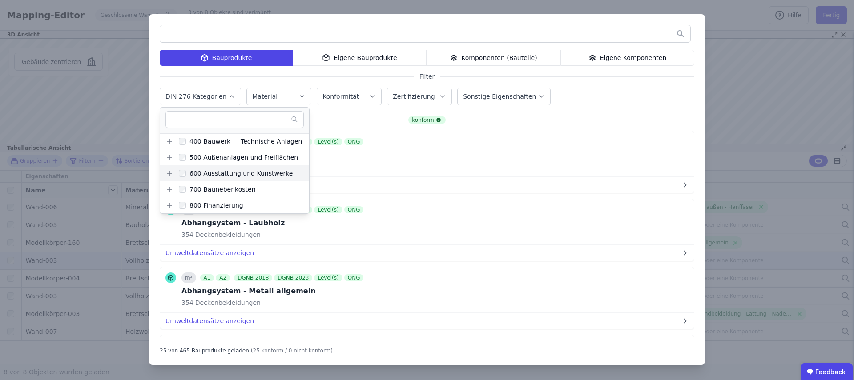
scroll to position [34, 0]
click at [354, 98] on label "Konformität" at bounding box center [341, 96] width 38 height 7
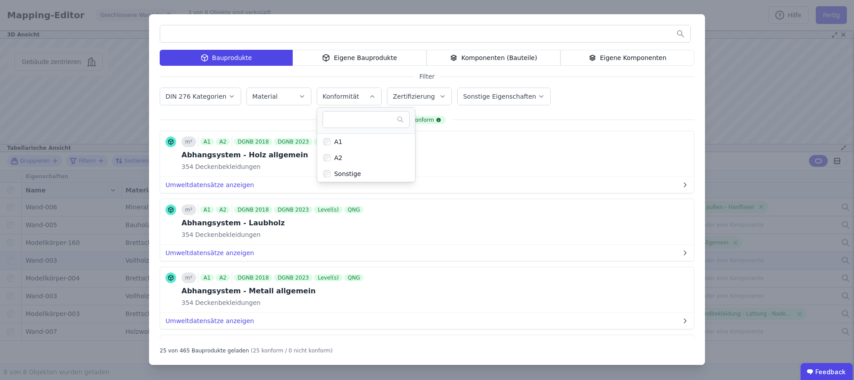
click at [408, 94] on label "Zertifizierung" at bounding box center [415, 96] width 44 height 7
click at [498, 94] on label "Sonstige Eigenschaften" at bounding box center [500, 96] width 75 height 7
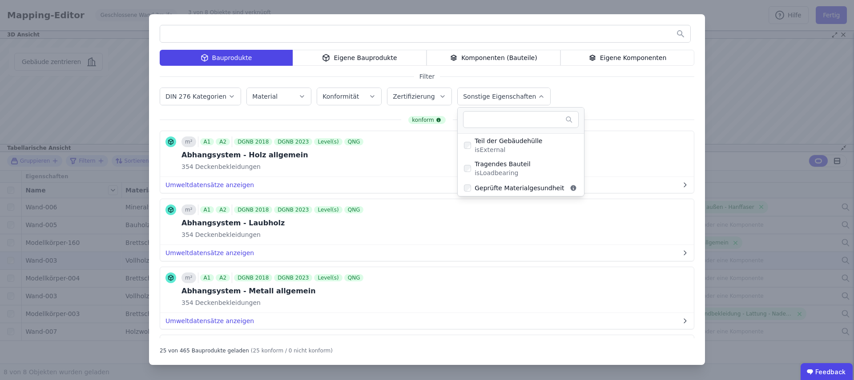
click at [478, 91] on button "Sonstige Eigenschaften" at bounding box center [504, 96] width 92 height 17
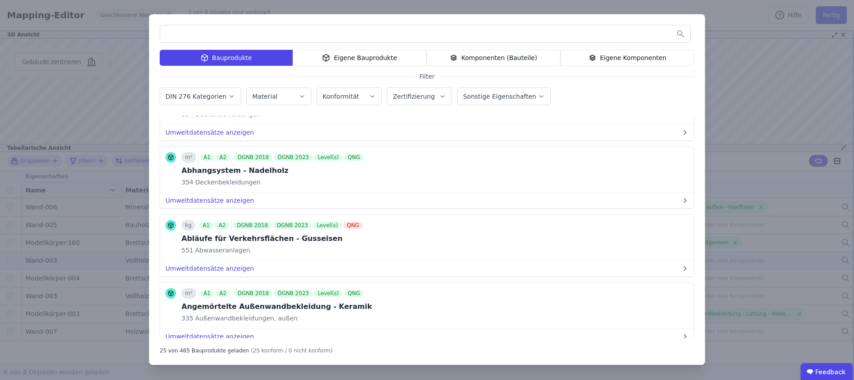
scroll to position [203, 0]
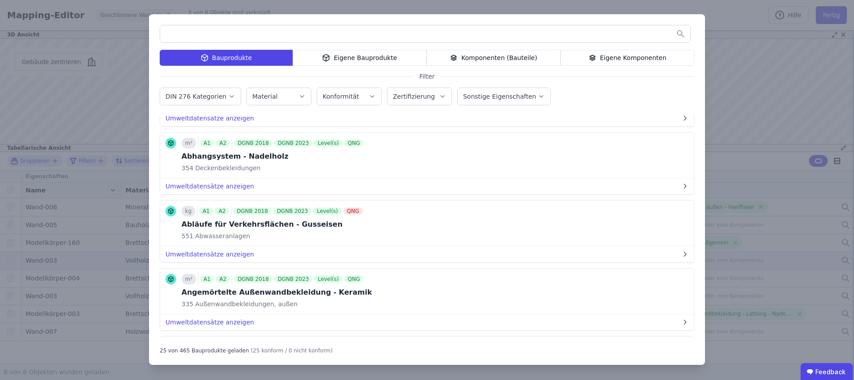
click at [303, 37] on input "text" at bounding box center [425, 34] width 530 height 16
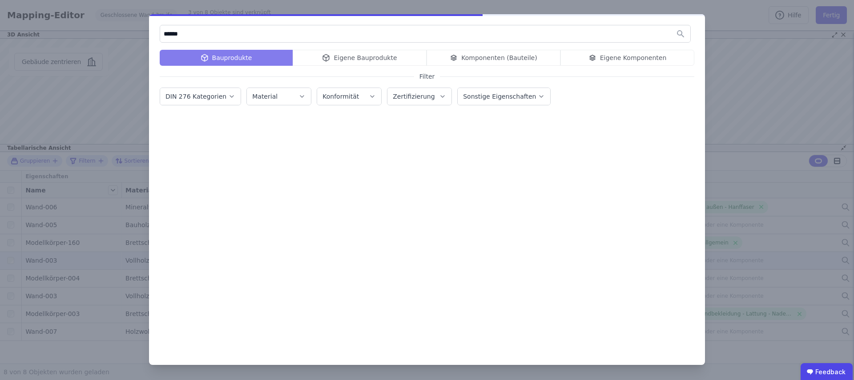
scroll to position [0, 0]
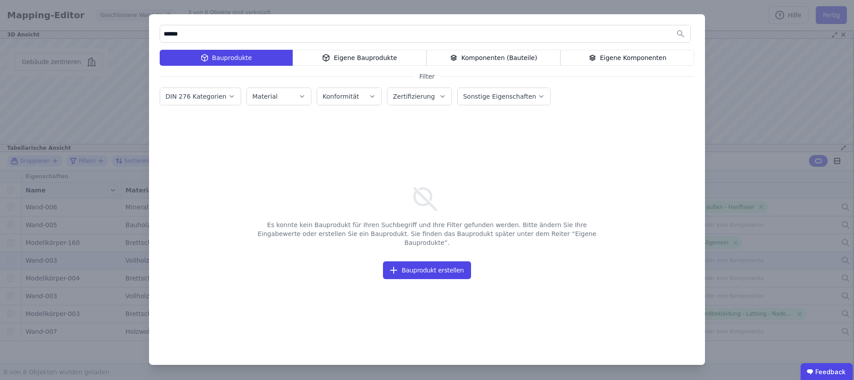
drag, startPoint x: 210, startPoint y: 34, endPoint x: 161, endPoint y: 33, distance: 49.4
click at [161, 33] on input "******" at bounding box center [425, 34] width 530 height 16
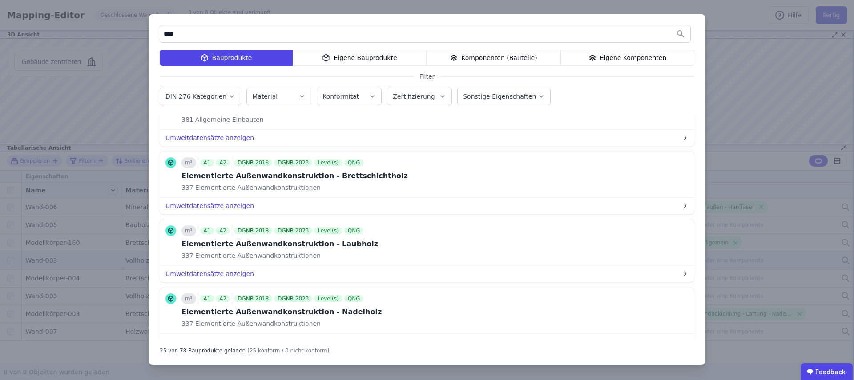
scroll to position [1478, 0]
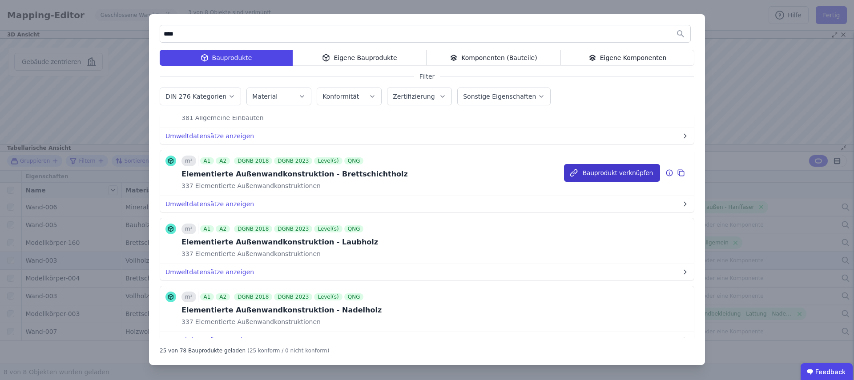
type input "****"
click at [607, 177] on button "Bauprodukt verknüpfen" at bounding box center [612, 173] width 96 height 18
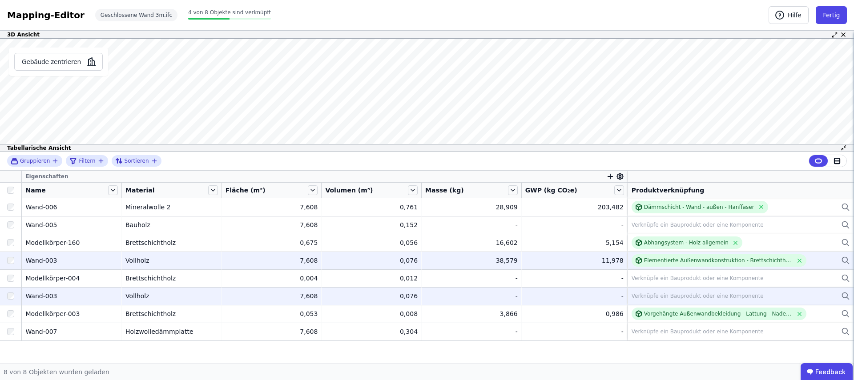
click at [657, 295] on div "Verknüpfe ein Bauprodukt oder eine Komponente" at bounding box center [697, 296] width 132 height 7
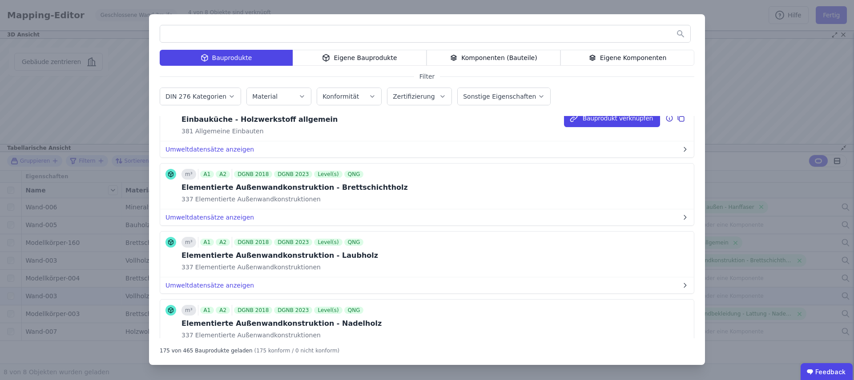
scroll to position [10513, 0]
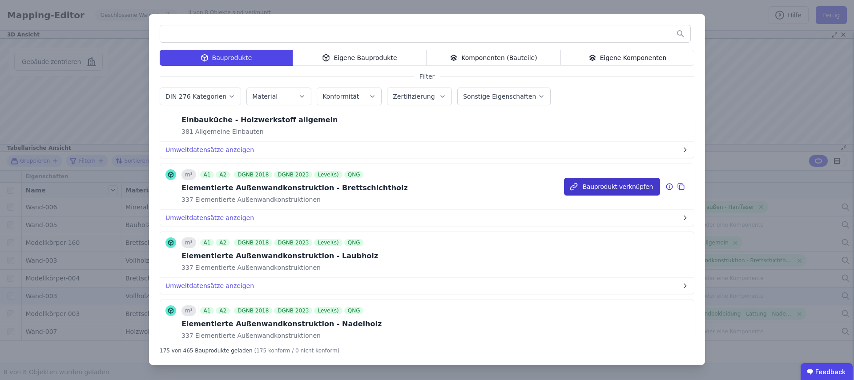
click at [591, 189] on button "Bauprodukt verknüpfen" at bounding box center [612, 187] width 96 height 18
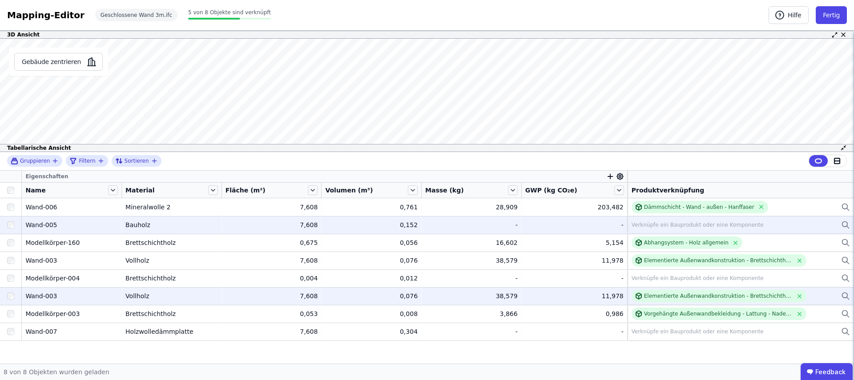
click at [674, 225] on div "Verknüpfe ein Bauprodukt oder eine Komponente" at bounding box center [697, 224] width 132 height 7
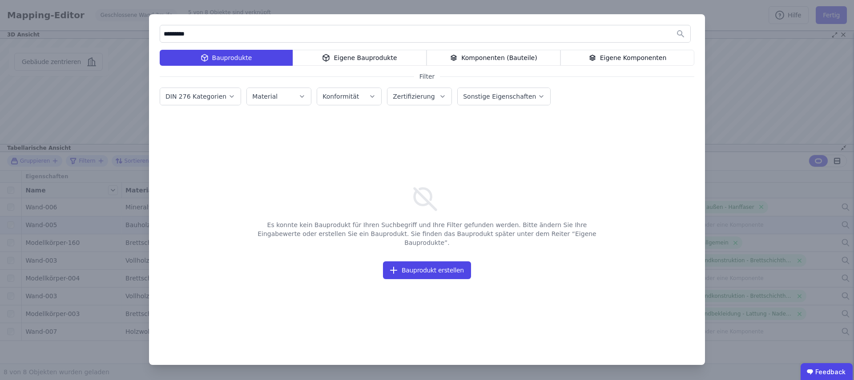
drag, startPoint x: 200, startPoint y: 33, endPoint x: 161, endPoint y: 32, distance: 38.3
click at [161, 32] on input "*********" at bounding box center [425, 34] width 530 height 16
drag, startPoint x: 239, startPoint y: 35, endPoint x: 158, endPoint y: 35, distance: 80.9
click at [158, 35] on div "***** Bauprodukte Eigene Bauprodukte Komponenten (Bauteile) Eigene Komponenten …" at bounding box center [427, 189] width 556 height 351
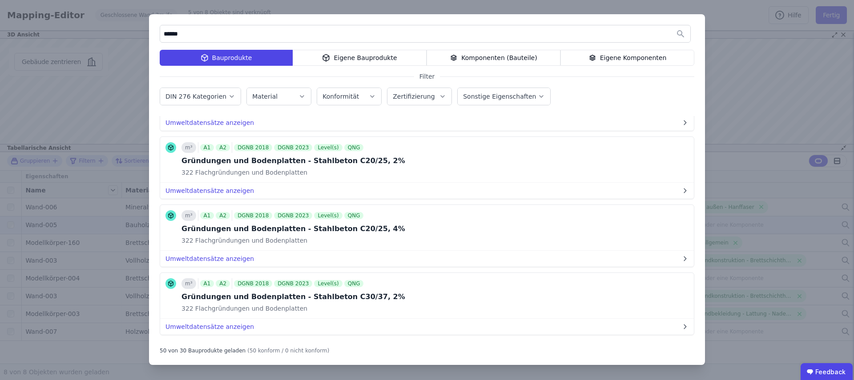
scroll to position [1506, 0]
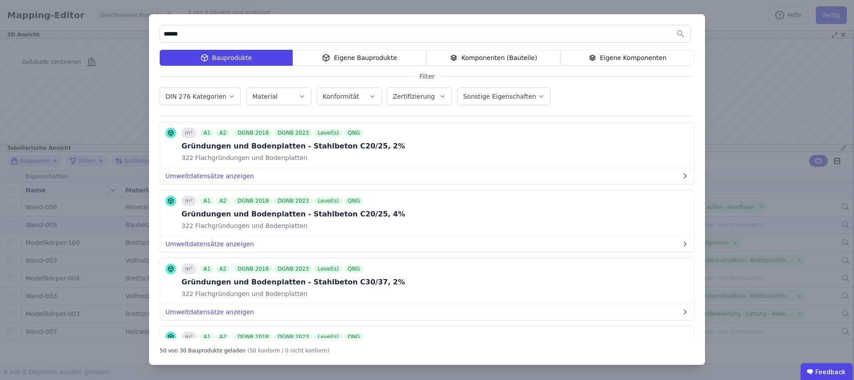
drag, startPoint x: 641, startPoint y: 37, endPoint x: 199, endPoint y: 24, distance: 442.2
click at [199, 24] on div "****** Bauprodukte Eigene Bauprodukte Komponenten (Bauteile) Eigene Komponenten…" at bounding box center [427, 189] width 556 height 351
type input "*"
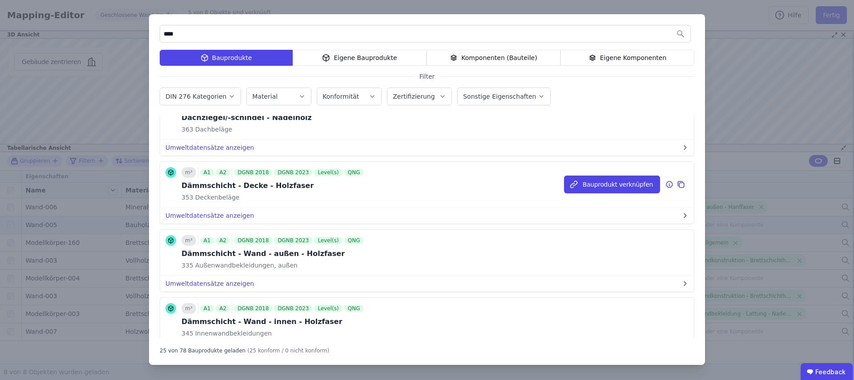
scroll to position [781, 0]
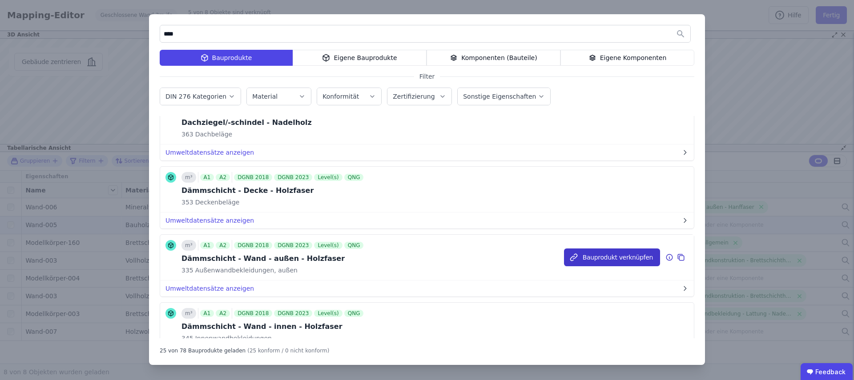
type input "****"
click at [578, 257] on button "Bauprodukt verknüpfen" at bounding box center [612, 258] width 96 height 18
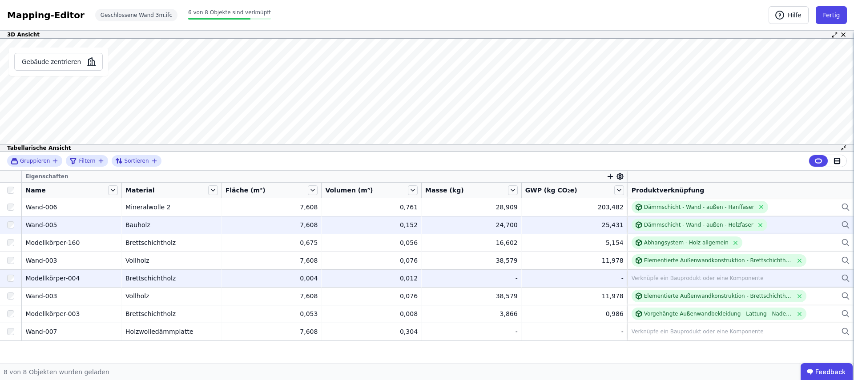
click at [667, 272] on td "Verknüpfe ein Bauprodukt oder eine Komponente Verknüpfe ein Bauprodukt oder ein…" at bounding box center [740, 278] width 226 height 18
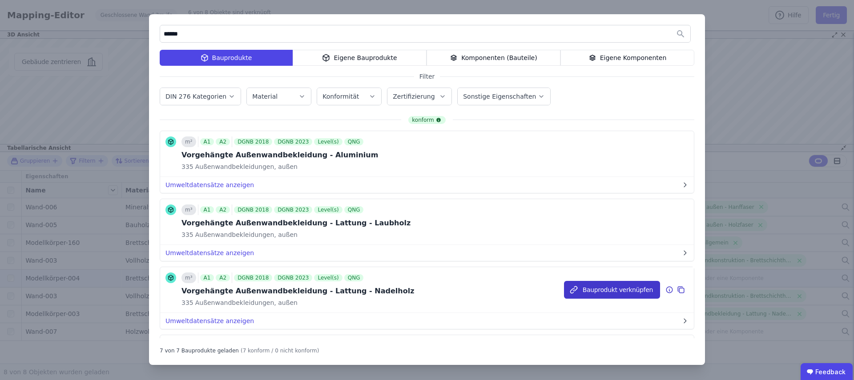
type input "******"
click at [590, 290] on button "Bauprodukt verknüpfen" at bounding box center [612, 290] width 96 height 18
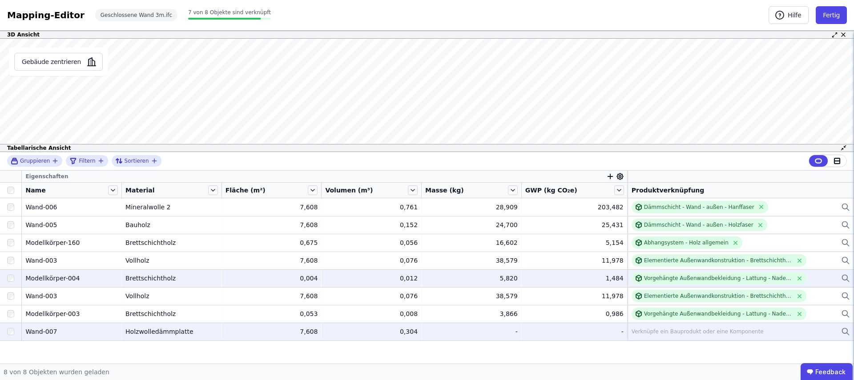
click at [703, 335] on div "Verknüpfe ein Bauprodukt oder eine Komponente" at bounding box center [697, 331] width 132 height 7
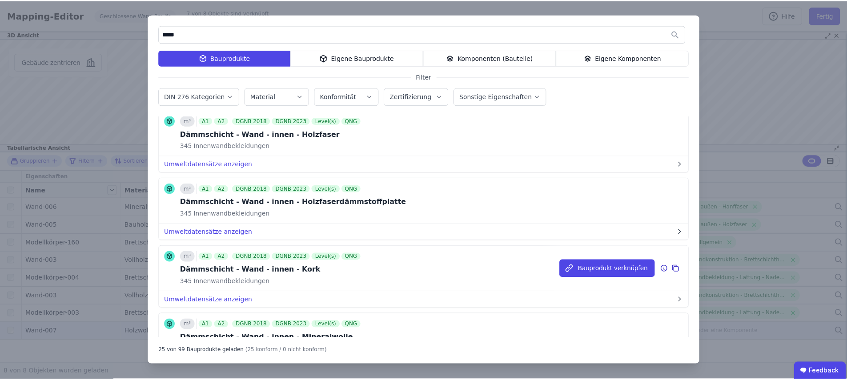
scroll to position [1042, 0]
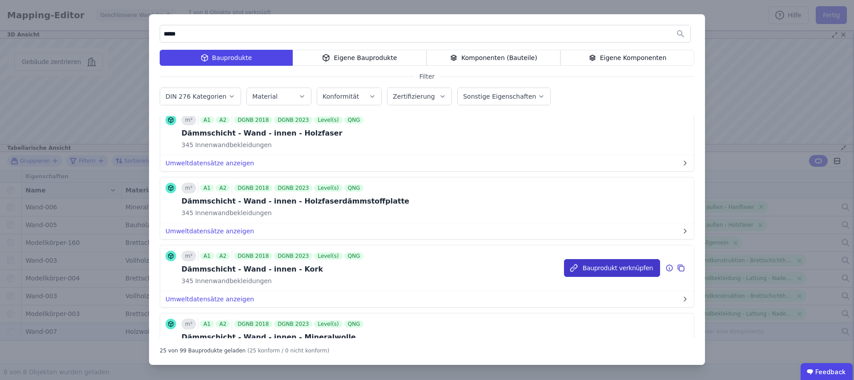
type input "*****"
click at [604, 271] on button "Bauprodukt verknüpfen" at bounding box center [612, 268] width 96 height 18
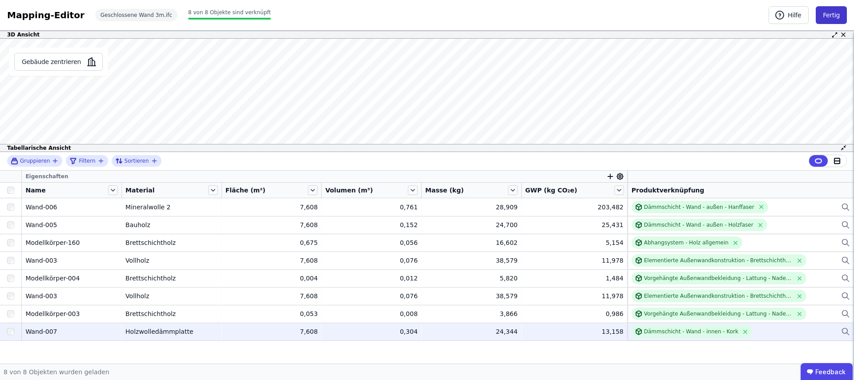
click at [827, 13] on button "Fertig" at bounding box center [831, 15] width 31 height 18
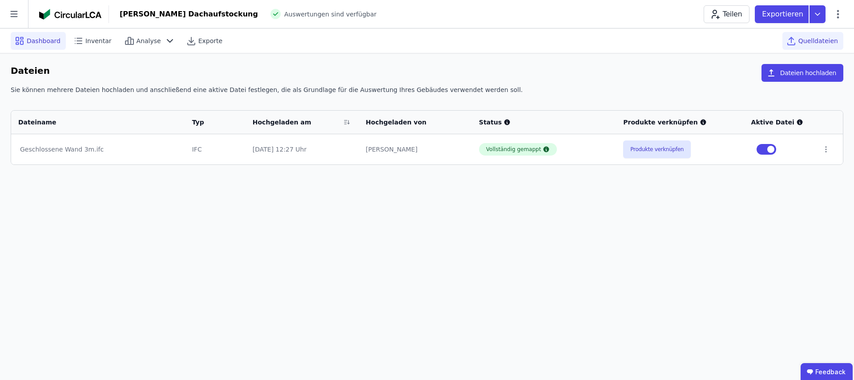
click at [41, 41] on span "Dashboard" at bounding box center [44, 40] width 34 height 9
select select "*"
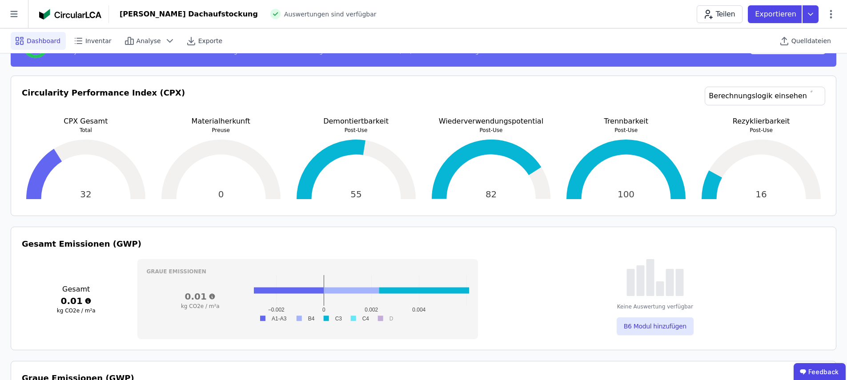
scroll to position [164, 0]
click at [753, 99] on link "Berechnungslogik einsehen" at bounding box center [765, 96] width 121 height 19
